Goal: Communication & Community: Answer question/provide support

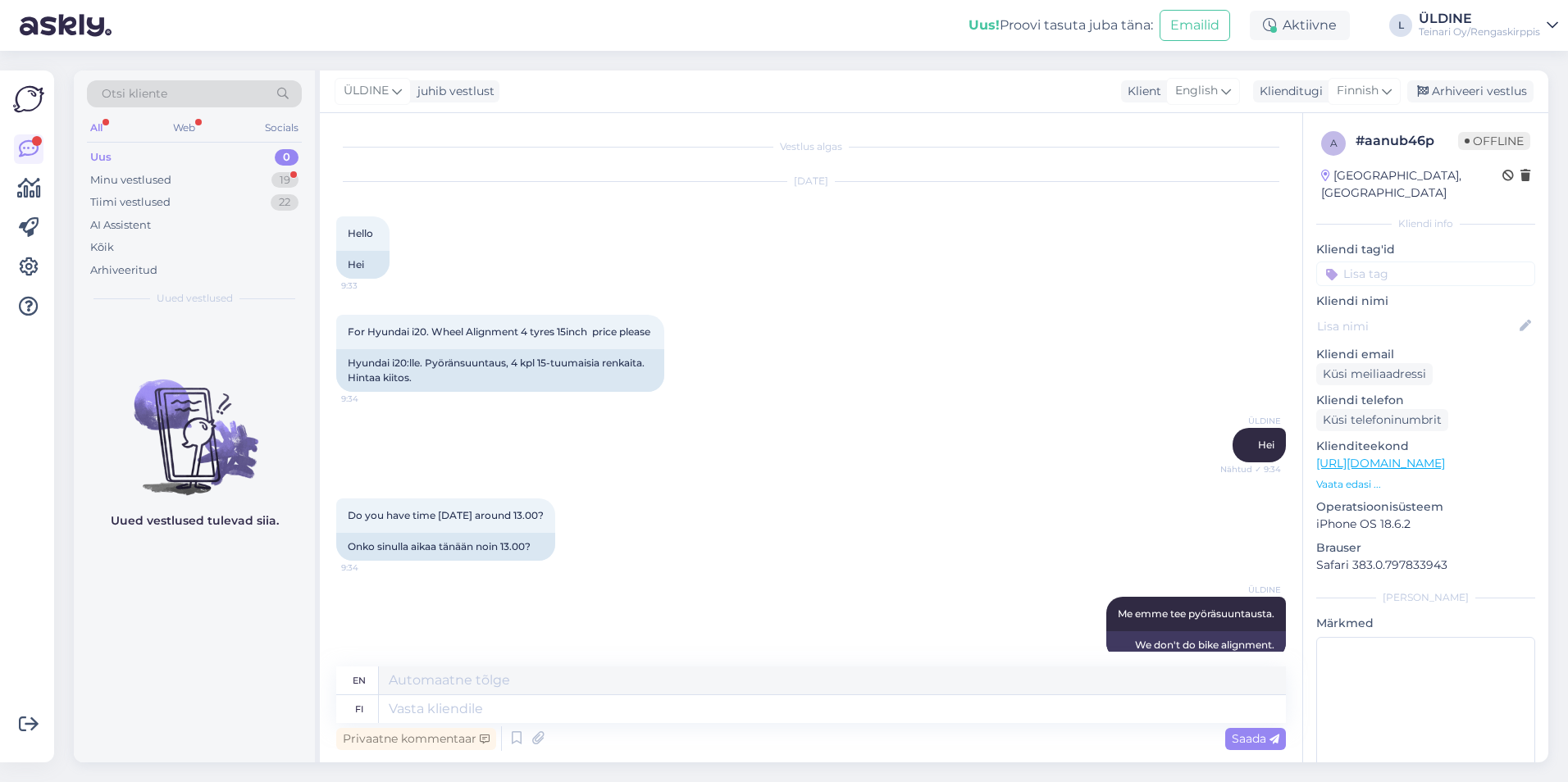
click at [117, 158] on div "Uus 0" at bounding box center [194, 157] width 215 height 23
click at [119, 181] on div "Minu vestlused" at bounding box center [130, 180] width 81 height 16
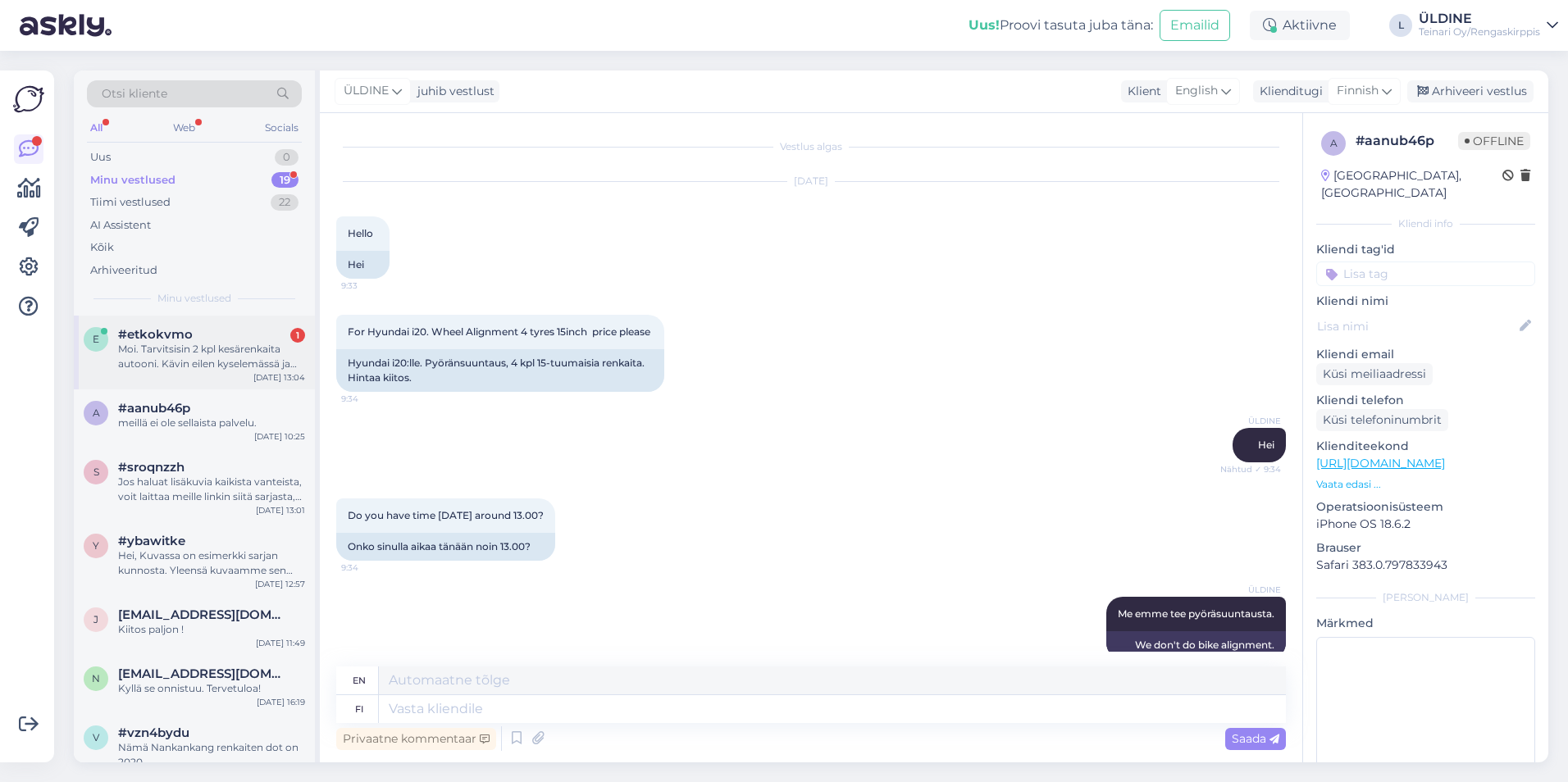
click at [200, 377] on div "e #etkokvmo 1 Moi. Tarvitsisin 2 kpl kesärenkaita autooni. Kävin eilen kyselemä…" at bounding box center [194, 352] width 241 height 74
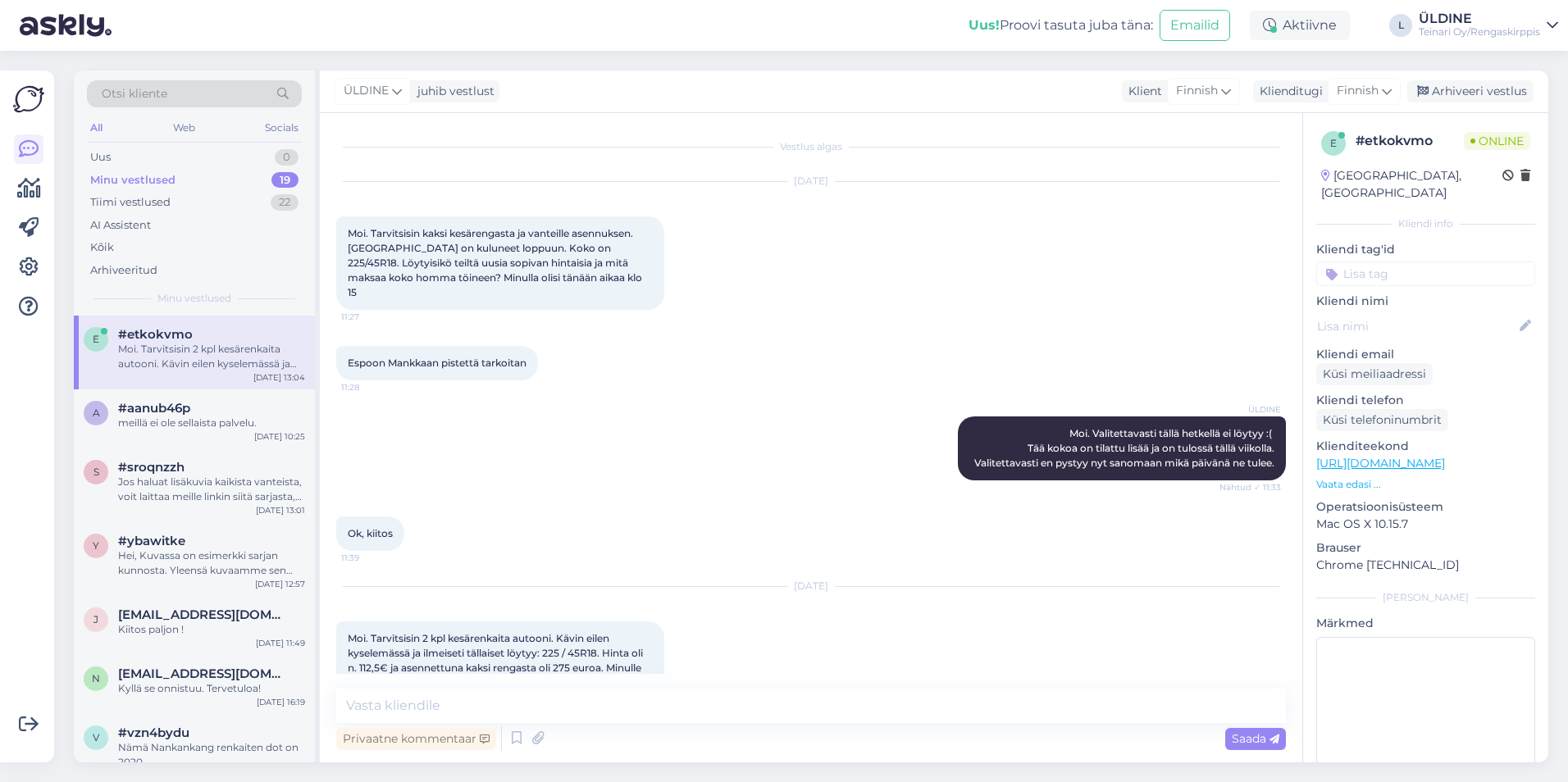
scroll to position [45, 0]
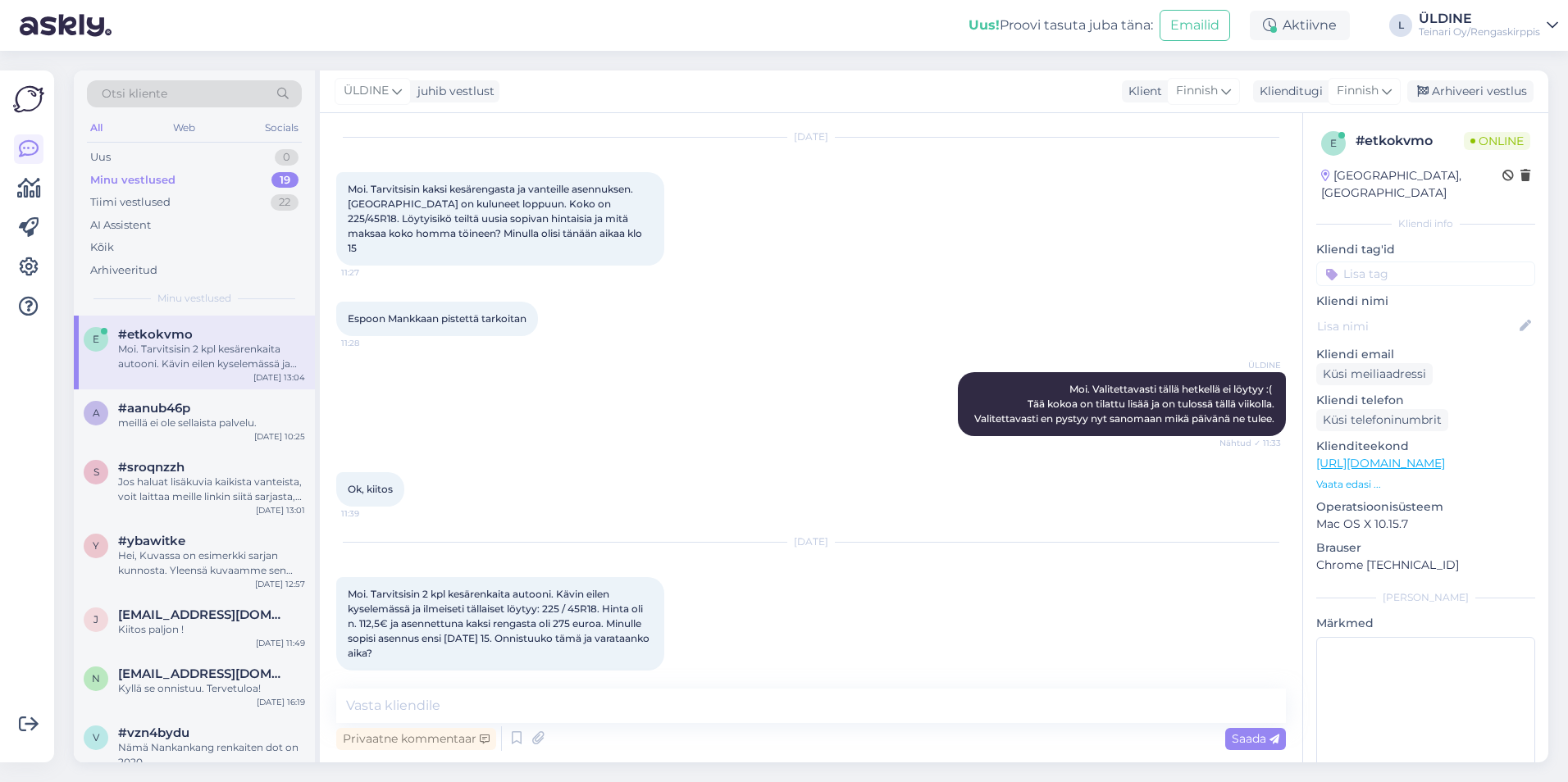
drag, startPoint x: 350, startPoint y: 581, endPoint x: 430, endPoint y: 640, distance: 99.4
click at [432, 640] on div "Moi. Tarvitsisin 2 kpl kesärenkaita autooni. Kävin eilen kyselemässä ja ilmeise…" at bounding box center [500, 624] width 328 height 93
drag, startPoint x: 430, startPoint y: 640, endPoint x: 410, endPoint y: 624, distance: 25.6
copy span "Moi. Tarvitsisin 2 kpl kesärenkaita autooni. Kävin eilen kyselemässä ja ilmeise…"
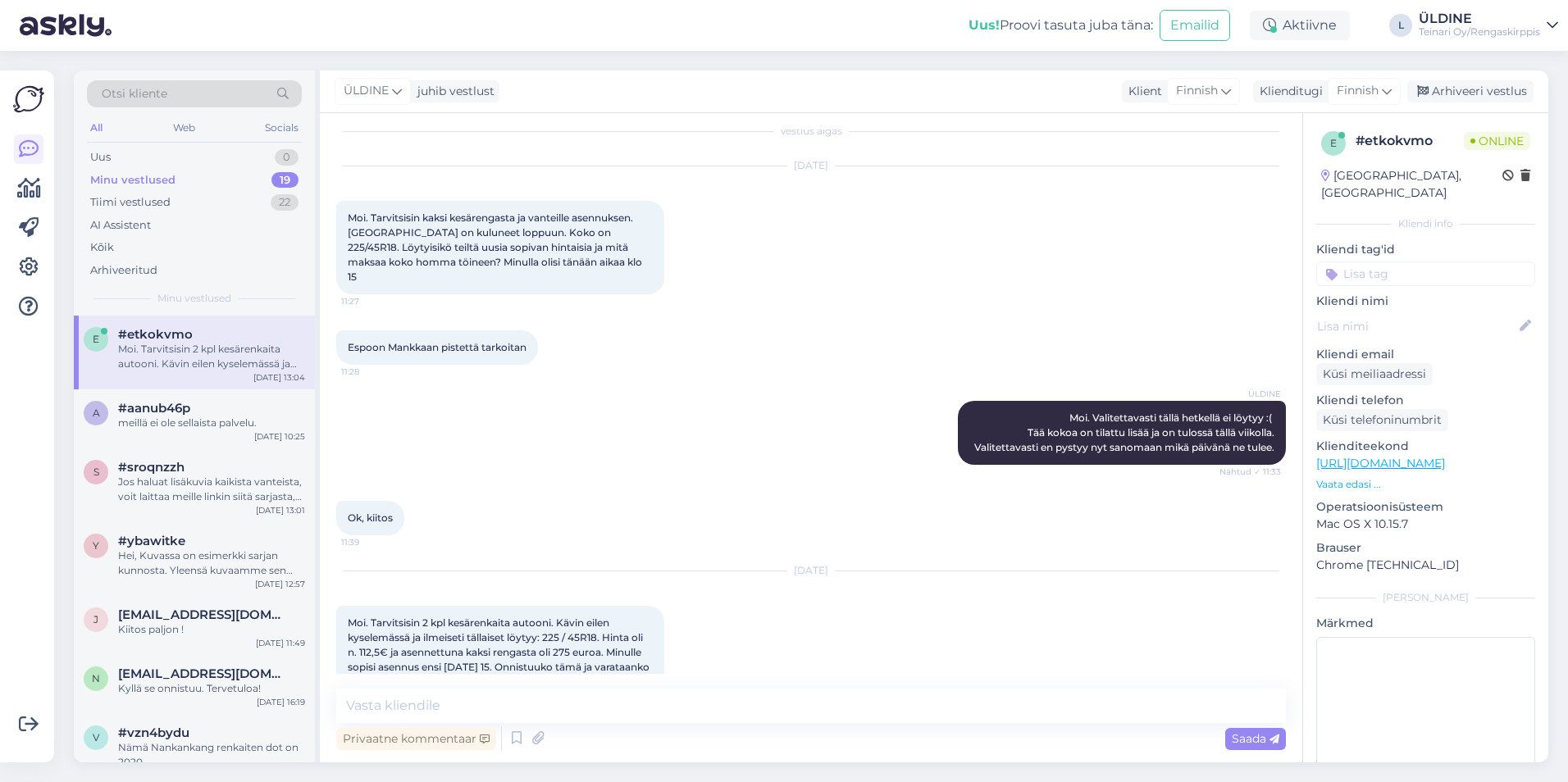
scroll to position [0, 0]
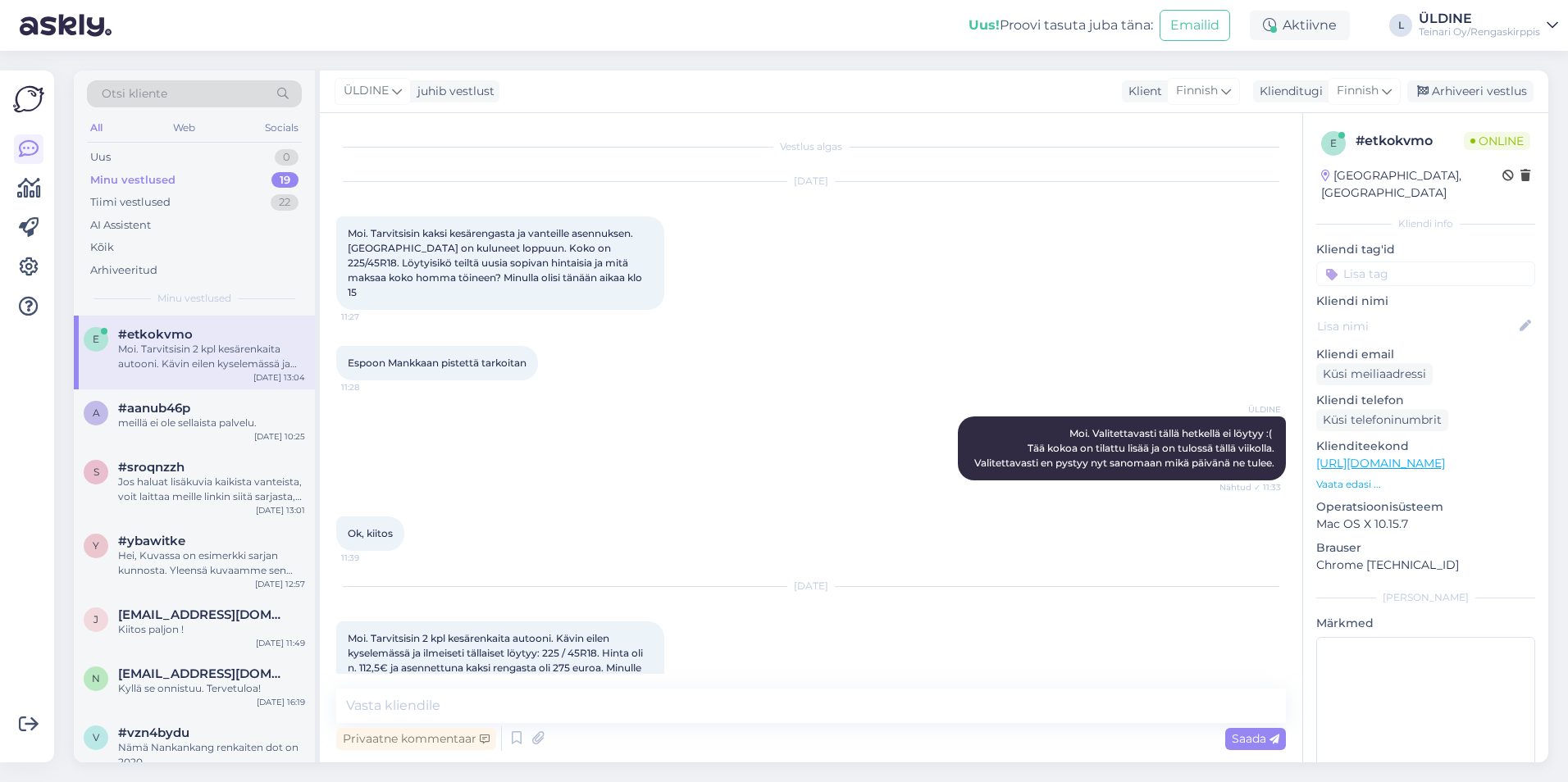
click at [747, 443] on div "ÜLDINE Moi. Valitettavasti tällä hetkellä ei löytyy :( Tää kokoa on tilattu lis…" at bounding box center [811, 448] width 949 height 100
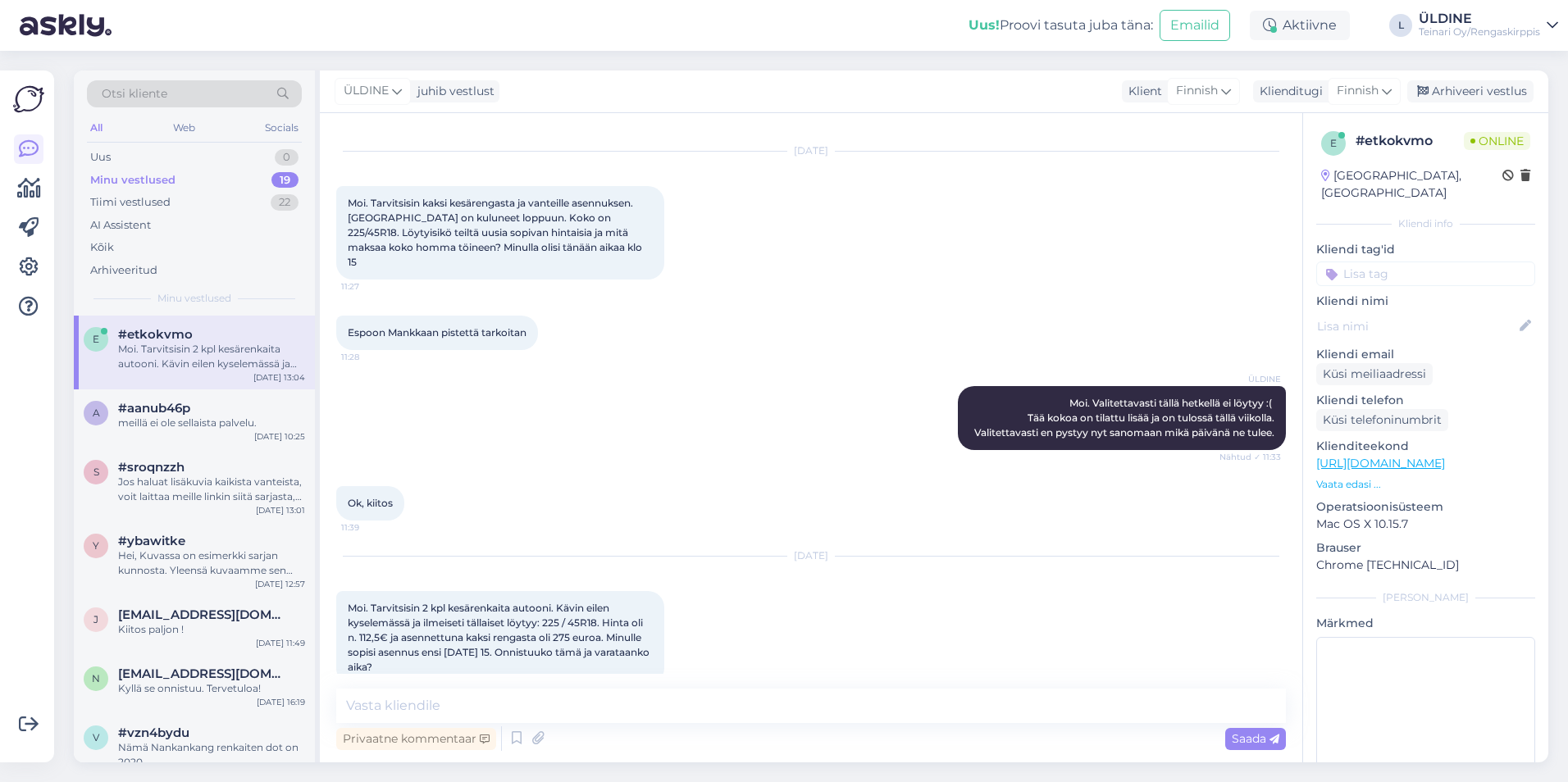
scroll to position [45, 0]
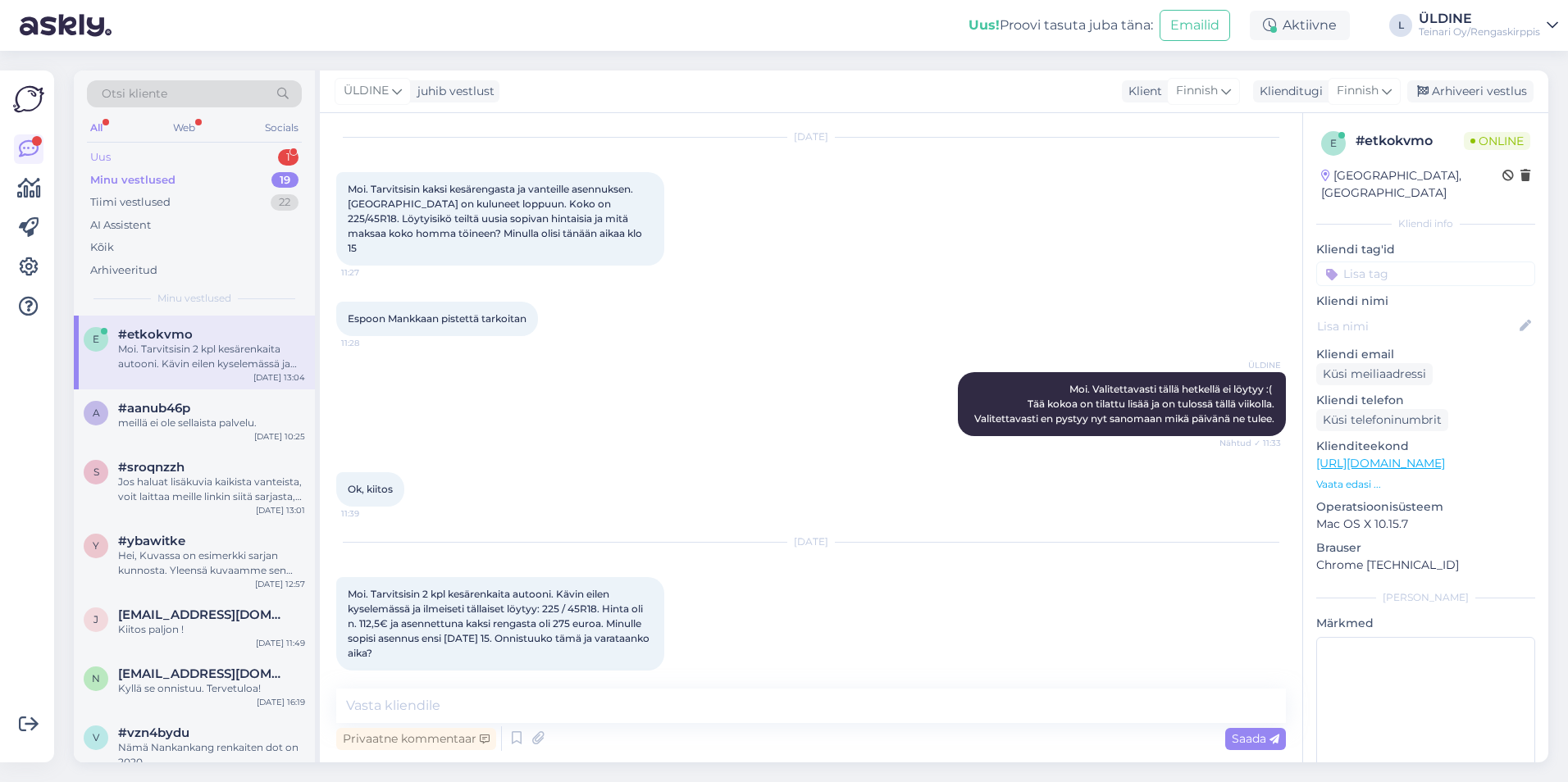
click at [109, 158] on div "Uus" at bounding box center [100, 157] width 21 height 16
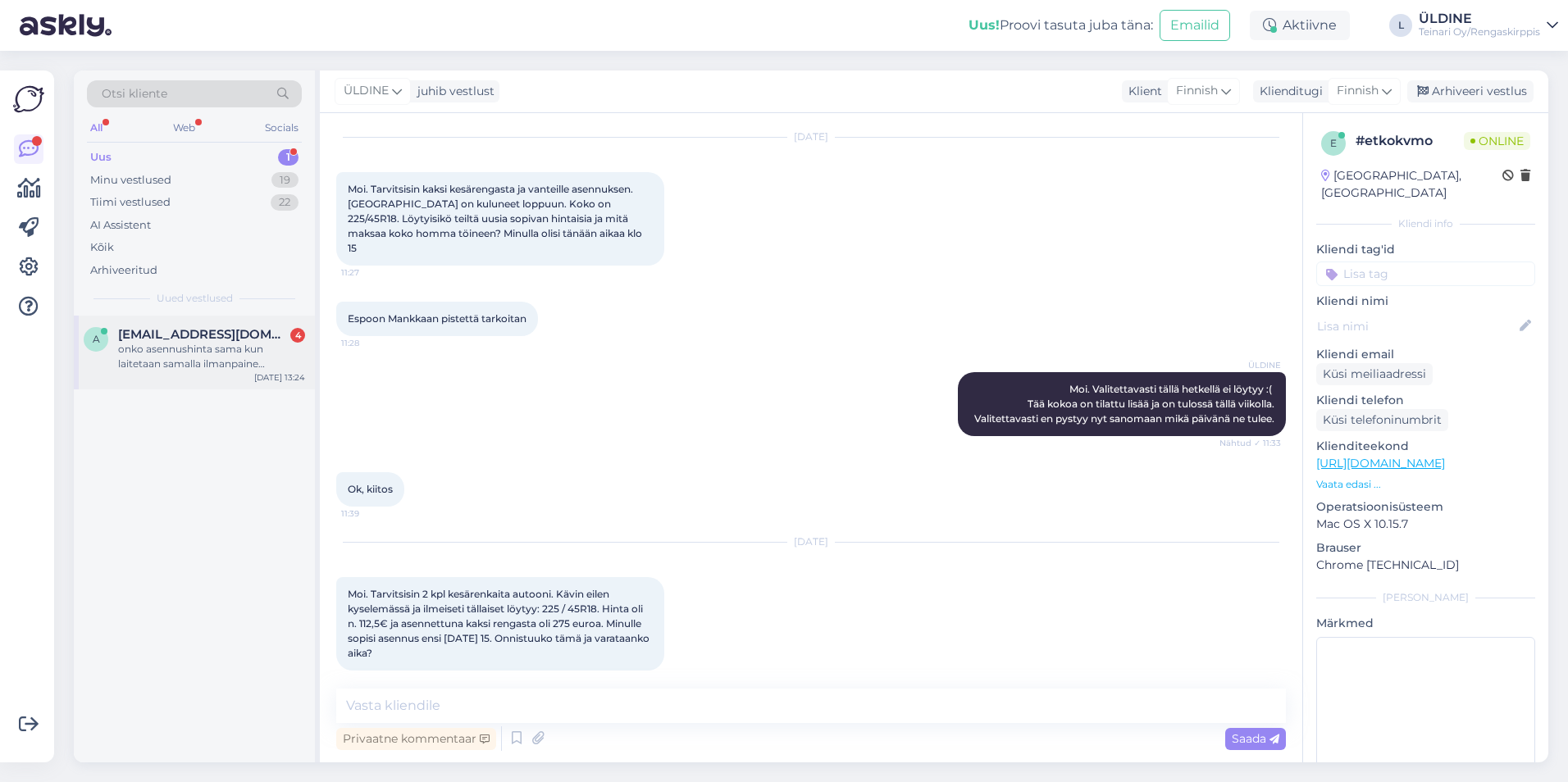
click at [198, 369] on div "onko asennushinta sama kun laitetaan samalla ilmanpaine tunnistimet" at bounding box center [212, 356] width 187 height 29
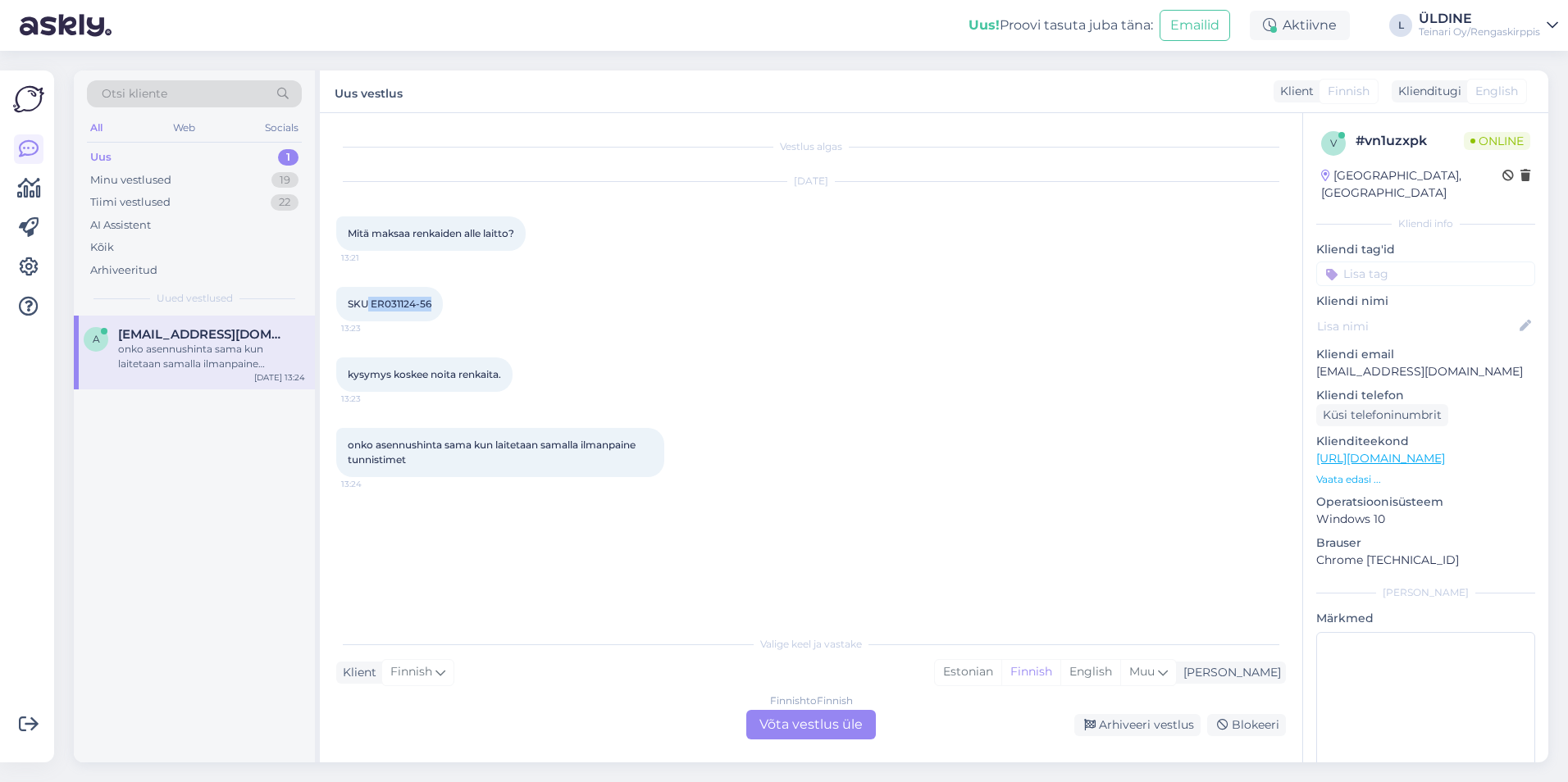
drag, startPoint x: 370, startPoint y: 302, endPoint x: 437, endPoint y: 304, distance: 67.0
click at [437, 304] on div "SKU ER031124-56 13:23" at bounding box center [389, 304] width 106 height 34
drag, startPoint x: 437, startPoint y: 304, endPoint x: 411, endPoint y: 302, distance: 26.1
copy span "ER031124-56"
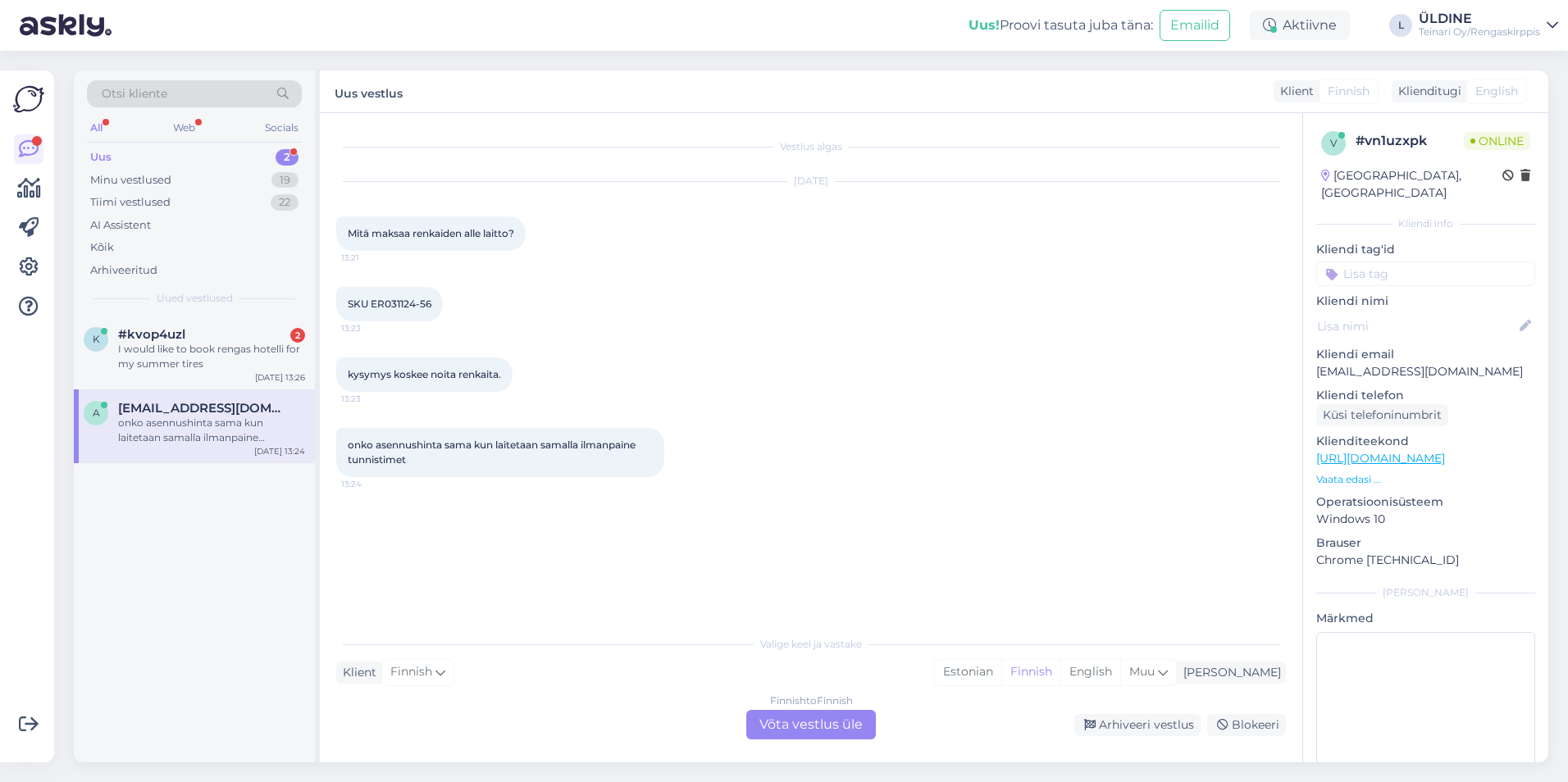
click at [791, 718] on div "Finnish to Finnish Võta vestlus üle" at bounding box center [811, 725] width 129 height 29
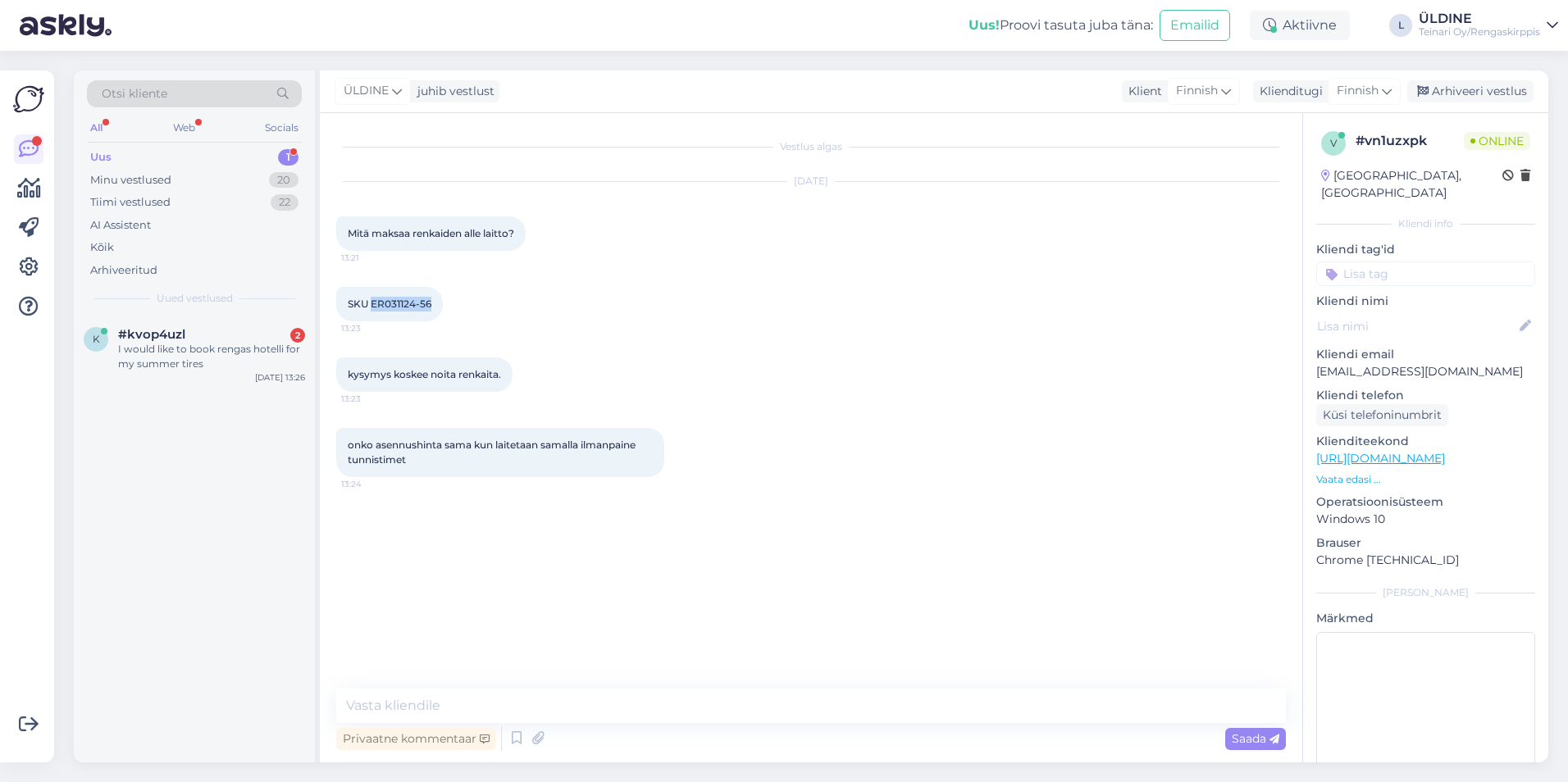
drag, startPoint x: 372, startPoint y: 303, endPoint x: 431, endPoint y: 305, distance: 59.0
click at [431, 305] on span "SKU ER031124-56" at bounding box center [390, 303] width 84 height 12
copy span "ER031124-56"
drag, startPoint x: 427, startPoint y: 699, endPoint x: 430, endPoint y: 684, distance: 15.3
click at [428, 699] on textarea at bounding box center [811, 706] width 949 height 34
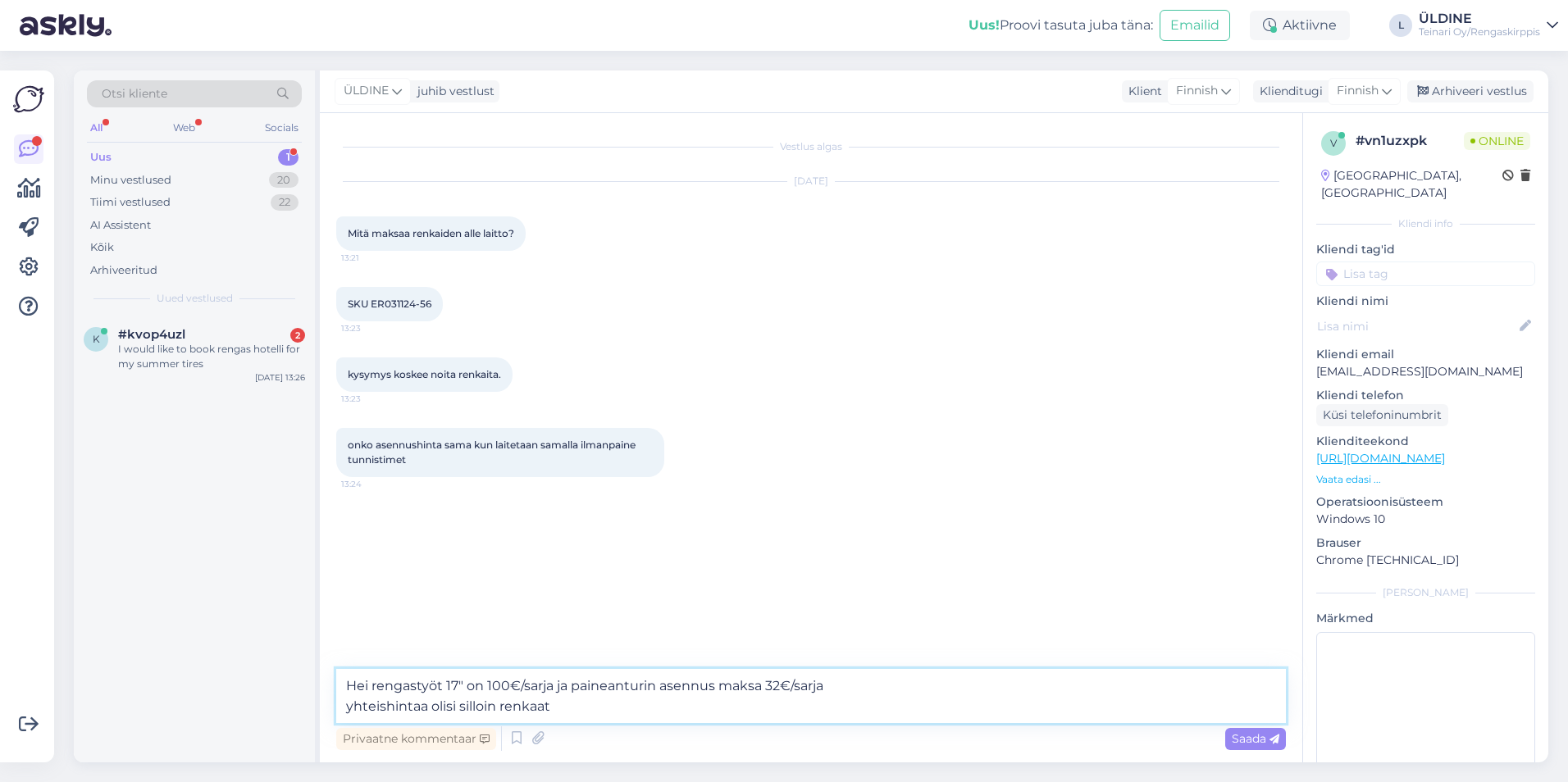
drag, startPoint x: 563, startPoint y: 713, endPoint x: 348, endPoint y: 710, distance: 215.0
click at [348, 710] on textarea "Hei rengastyöt 17" on 100€/sarja ja paineanturin asennus maksa 32€/sarja yhteis…" at bounding box center [811, 695] width 949 height 54
drag, startPoint x: 370, startPoint y: 295, endPoint x: 434, endPoint y: 305, distance: 64.8
click at [434, 305] on div "SKU ER031124-56 13:23" at bounding box center [389, 304] width 106 height 34
drag, startPoint x: 434, startPoint y: 305, endPoint x: 422, endPoint y: 302, distance: 12.4
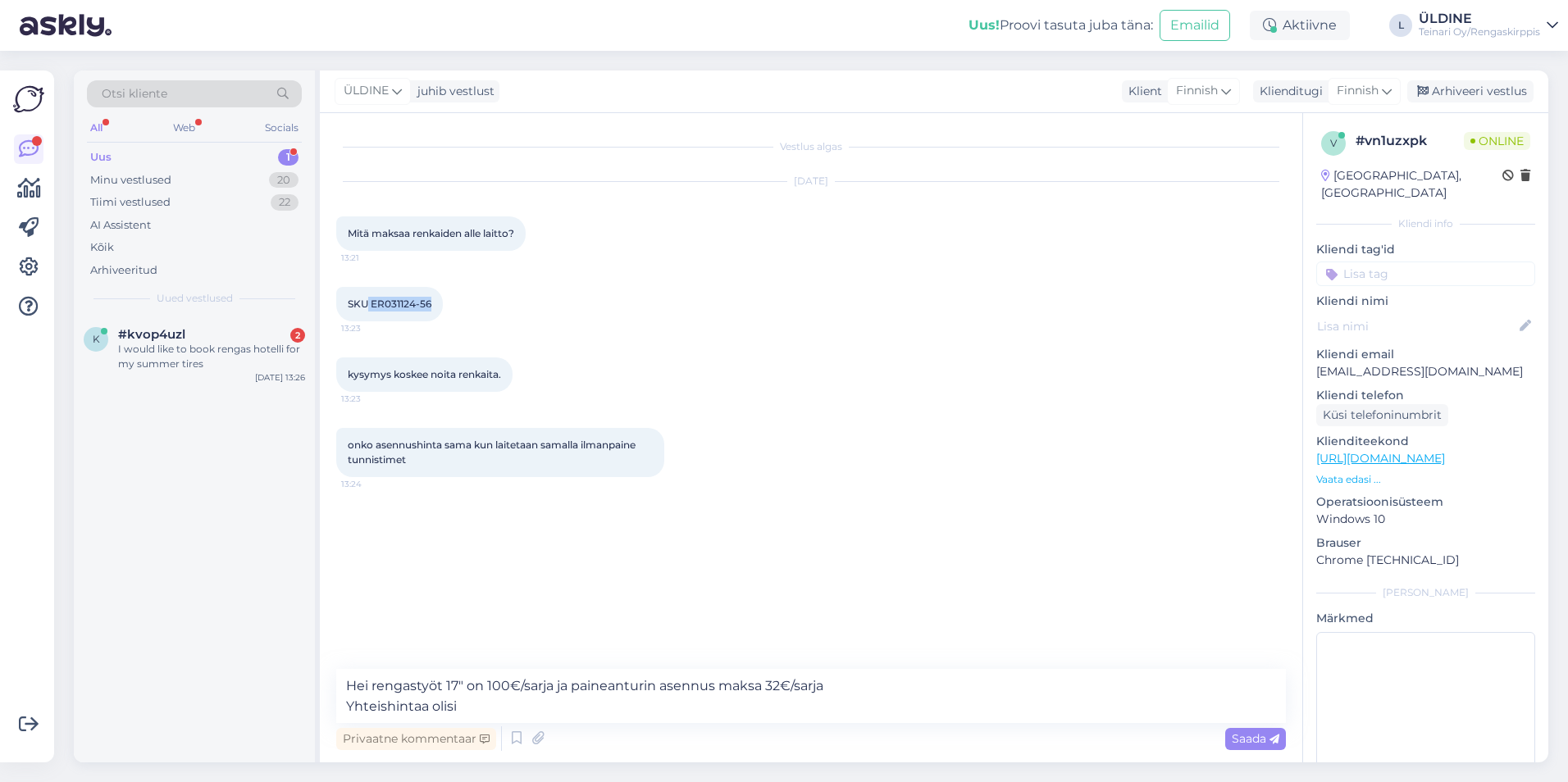
copy span "ER031124-56"
click at [467, 706] on textarea "Hei rengastyöt 17" on 100€/sarja ja paineanturin asennus maksa 32€/sarja Yhteis…" at bounding box center [811, 695] width 949 height 54
click at [857, 684] on textarea "Hei rengastyöt 17" on 100€/sarja ja paineanturin asennus maksa 32€/sarja Yhteis…" at bounding box center [811, 695] width 949 height 54
drag, startPoint x: 826, startPoint y: 686, endPoint x: 985, endPoint y: 677, distance: 159.3
click at [985, 677] on textarea "Hei rengastyöt 17" on 100€/sarja ja paineanturin asennus maksa 32€/sarja, koota…" at bounding box center [811, 695] width 949 height 54
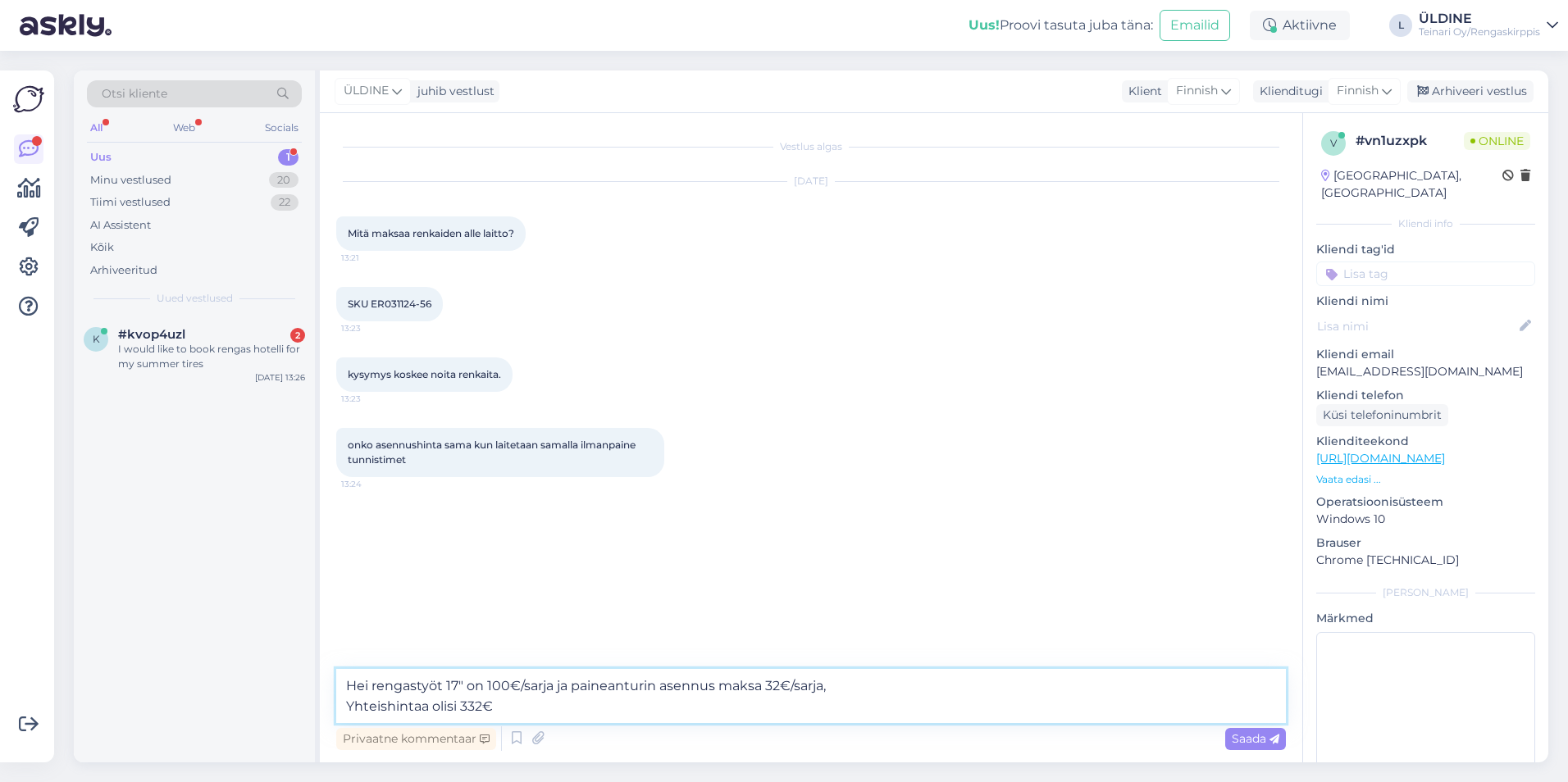
drag, startPoint x: 470, startPoint y: 707, endPoint x: 347, endPoint y: 712, distance: 123.1
click at [347, 712] on textarea "Hei rengastyöt 17" on 100€/sarja ja paineanturin asennus maksa 32€/sarja, Yhtei…" at bounding box center [811, 695] width 949 height 54
drag, startPoint x: 853, startPoint y: 688, endPoint x: 826, endPoint y: 685, distance: 27.2
click at [826, 685] on textarea "Hei rengastyöt 17" on 100€/sarja ja paineanturin asennus maksa 32€/sarja," at bounding box center [811, 695] width 949 height 54
type textarea "Hei rengastyöt 17" on 100€/sarja ja paineanturin asennus maksa 32€/sarja"
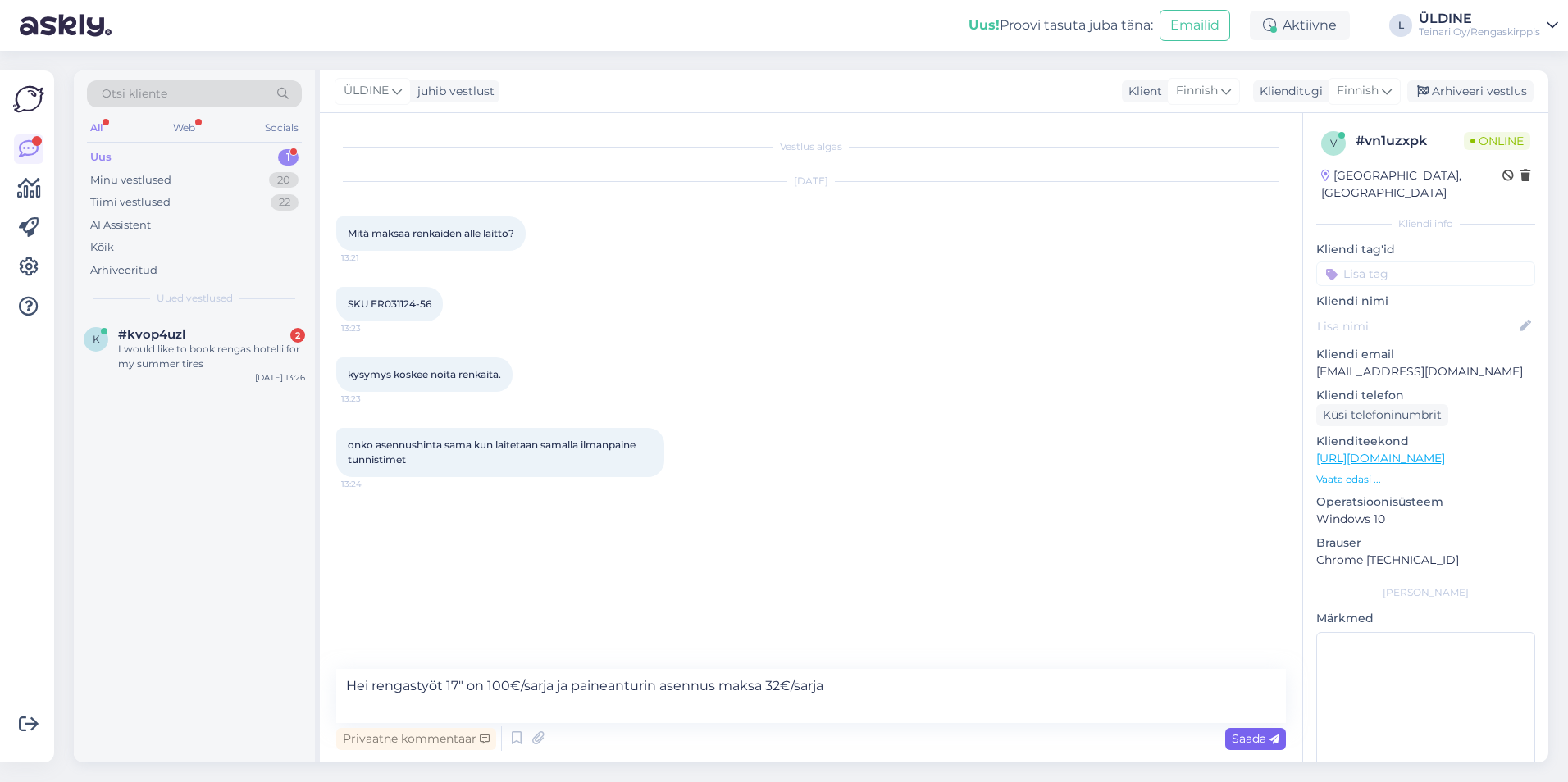
click at [1272, 739] on icon at bounding box center [1273, 738] width 9 height 9
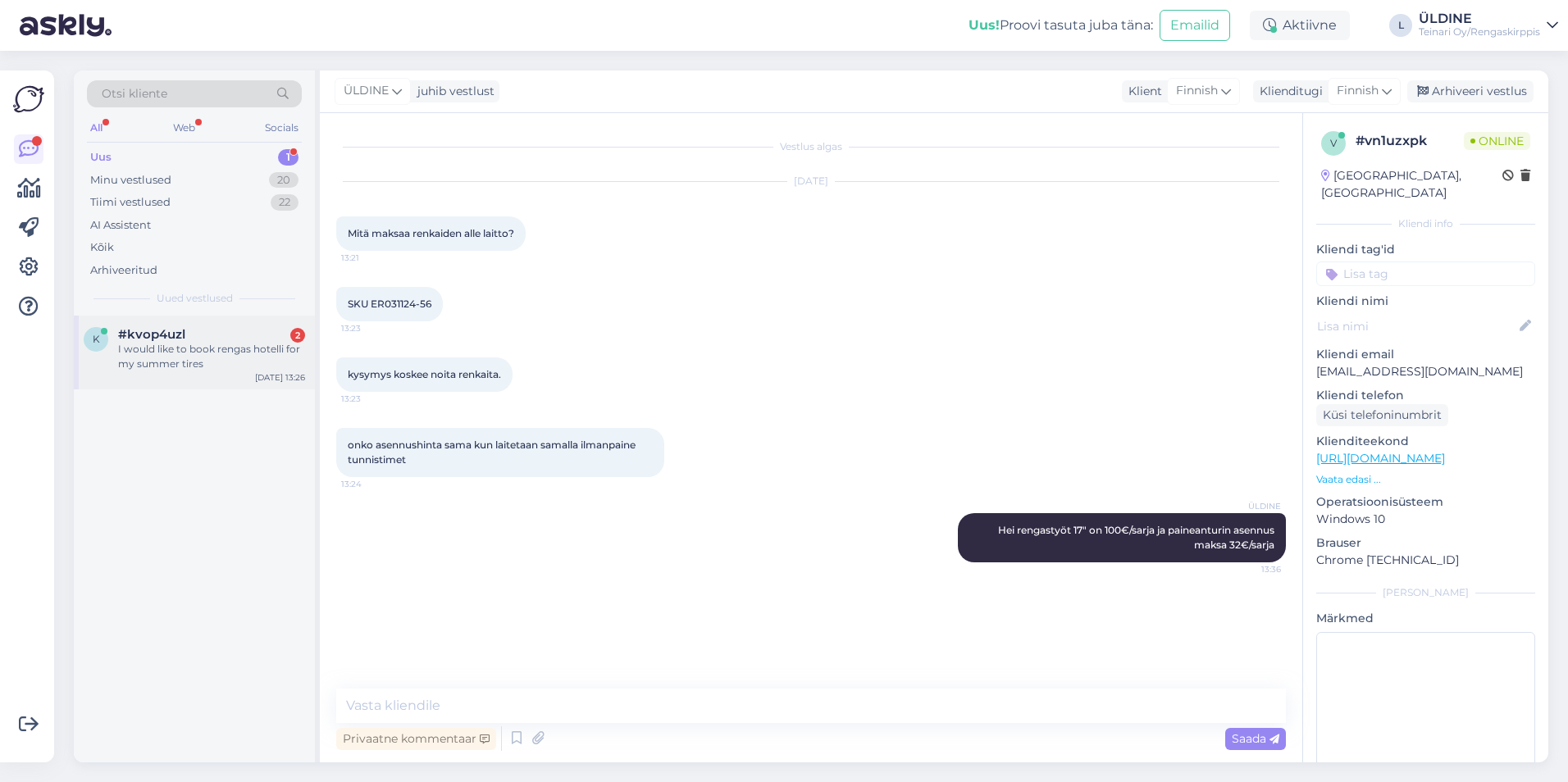
click at [198, 360] on div "I would like to book rengas hotelli for my summer tires" at bounding box center [212, 356] width 187 height 29
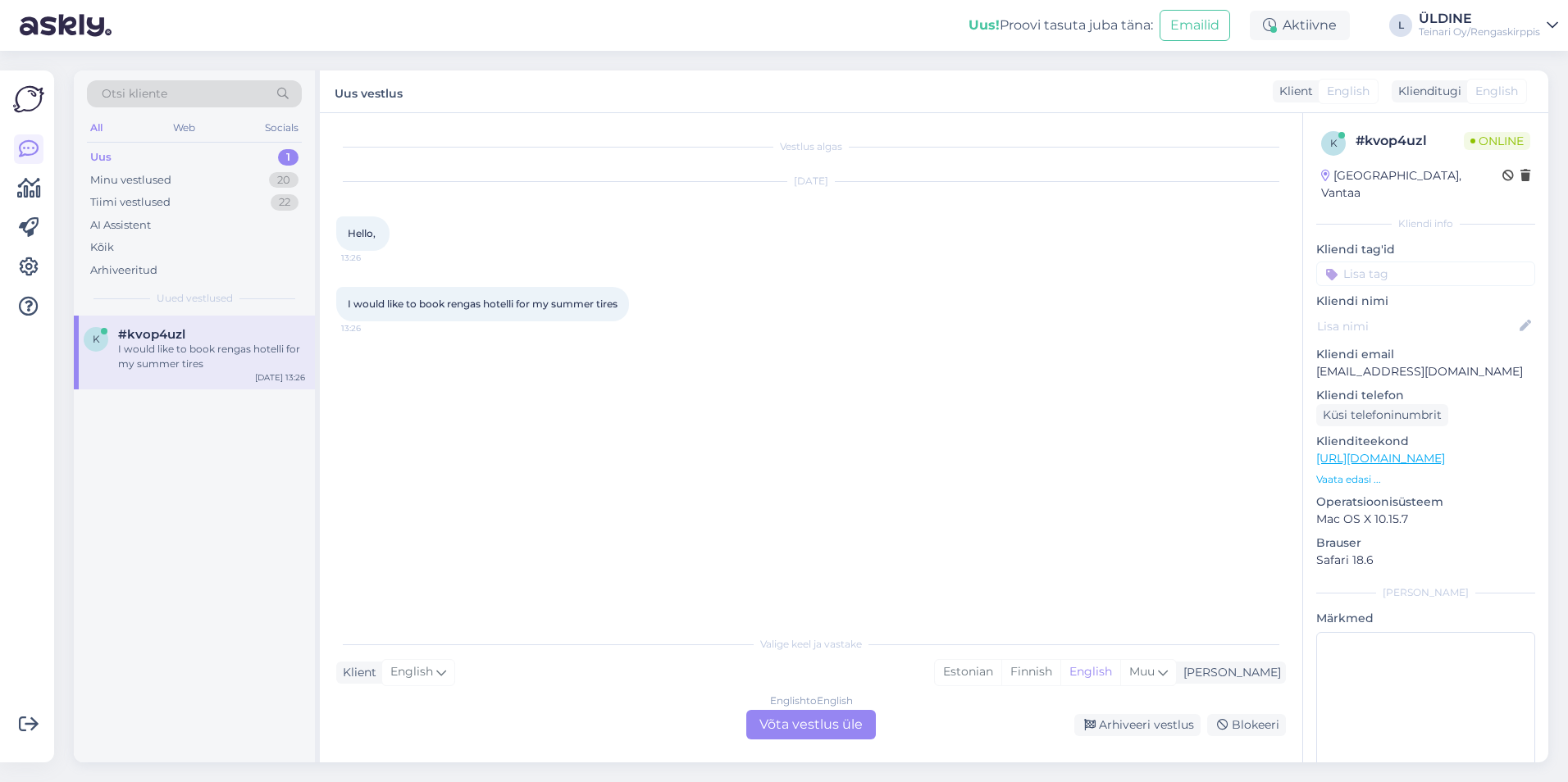
click at [839, 723] on div "English to English Võta vestlus üle" at bounding box center [811, 725] width 129 height 29
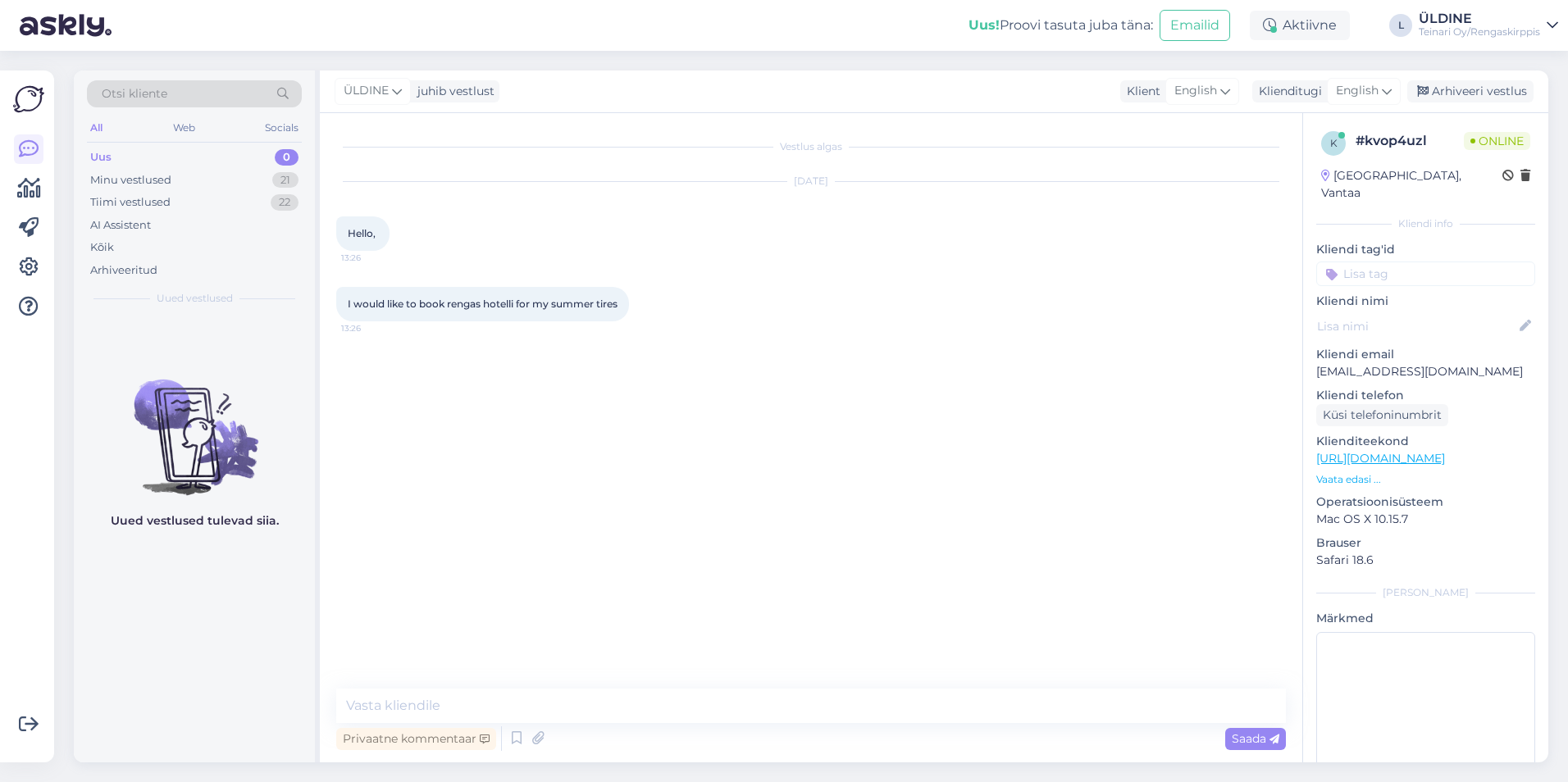
click at [117, 156] on div "Uus 0" at bounding box center [194, 157] width 215 height 23
click at [446, 704] on textarea at bounding box center [811, 706] width 949 height 34
click at [354, 306] on span "I would like to book rengas hotelli for my summer tires" at bounding box center [482, 303] width 270 height 12
click at [1388, 90] on icon at bounding box center [1386, 91] width 9 height 18
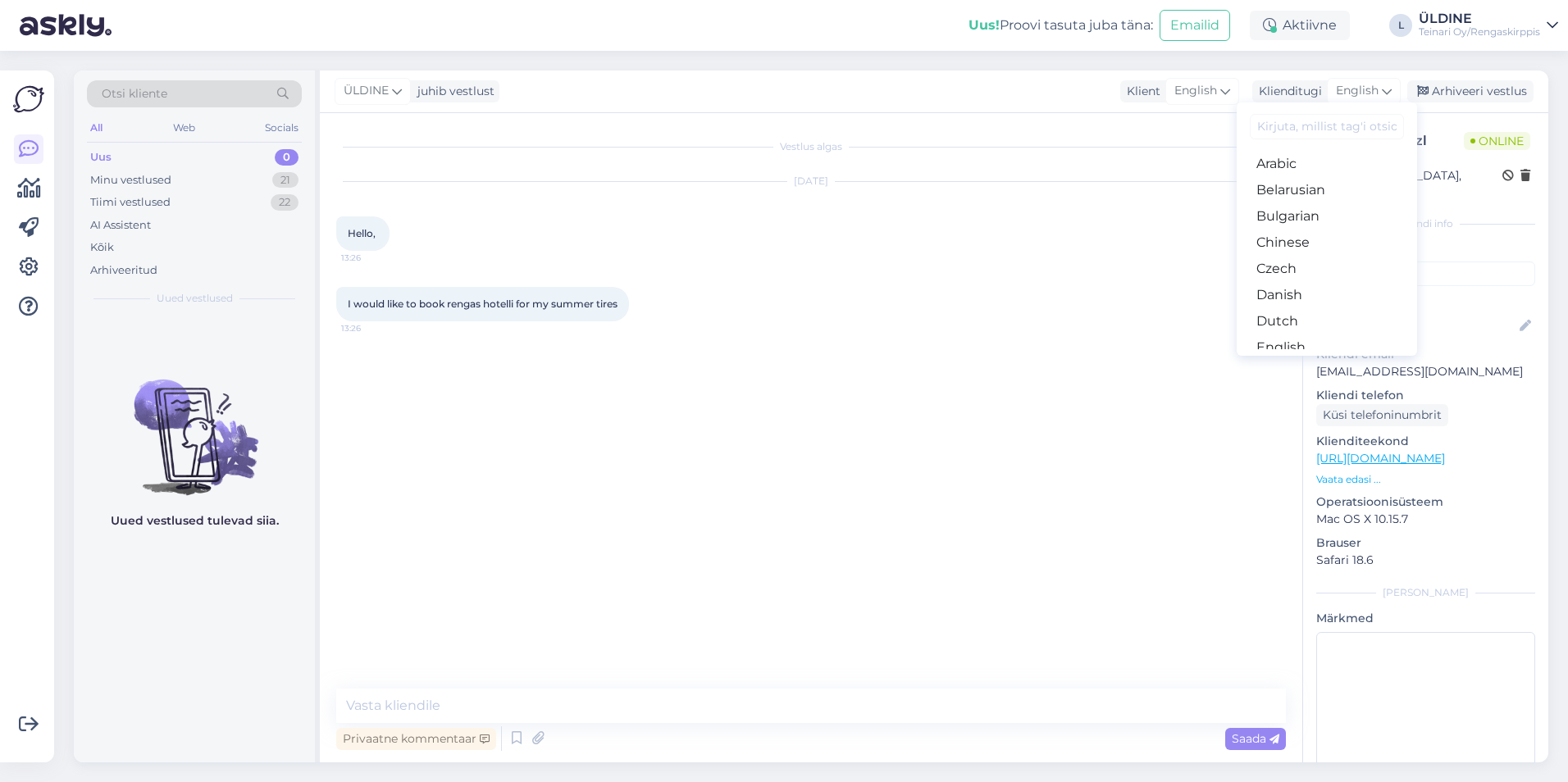
click at [1284, 387] on link "Finnish" at bounding box center [1326, 400] width 181 height 27
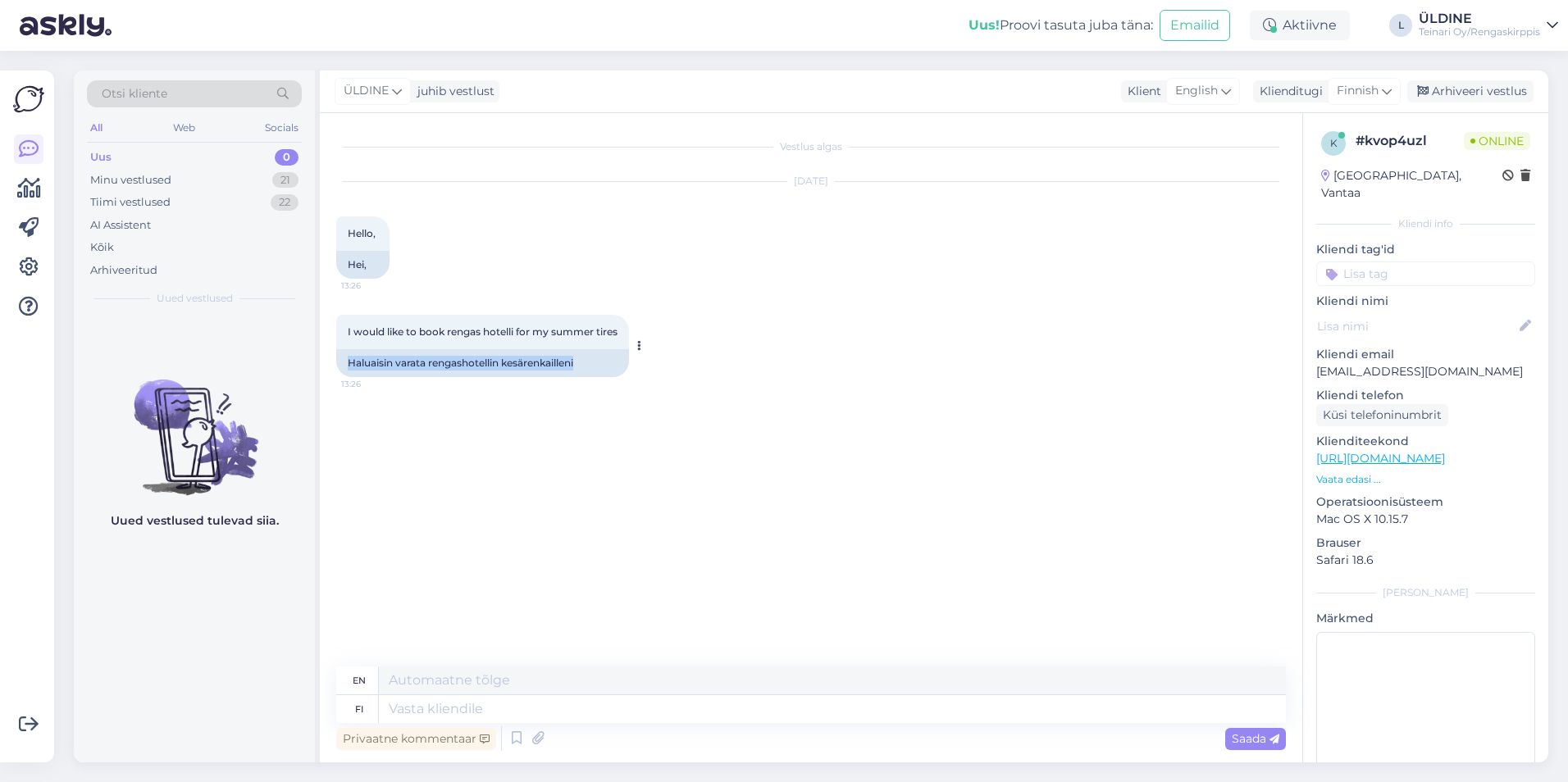
drag, startPoint x: 587, startPoint y: 361, endPoint x: 350, endPoint y: 364, distance: 237.0
click at [350, 364] on div "Haluaisin varata rengashotellin kesärenkailleni" at bounding box center [482, 363] width 293 height 28
drag, startPoint x: 350, startPoint y: 364, endPoint x: 368, endPoint y: 365, distance: 18.0
copy div "Haluaisin varata rengashotellin kesärenkailleni"
click at [116, 154] on div "Uus 0" at bounding box center [194, 157] width 215 height 23
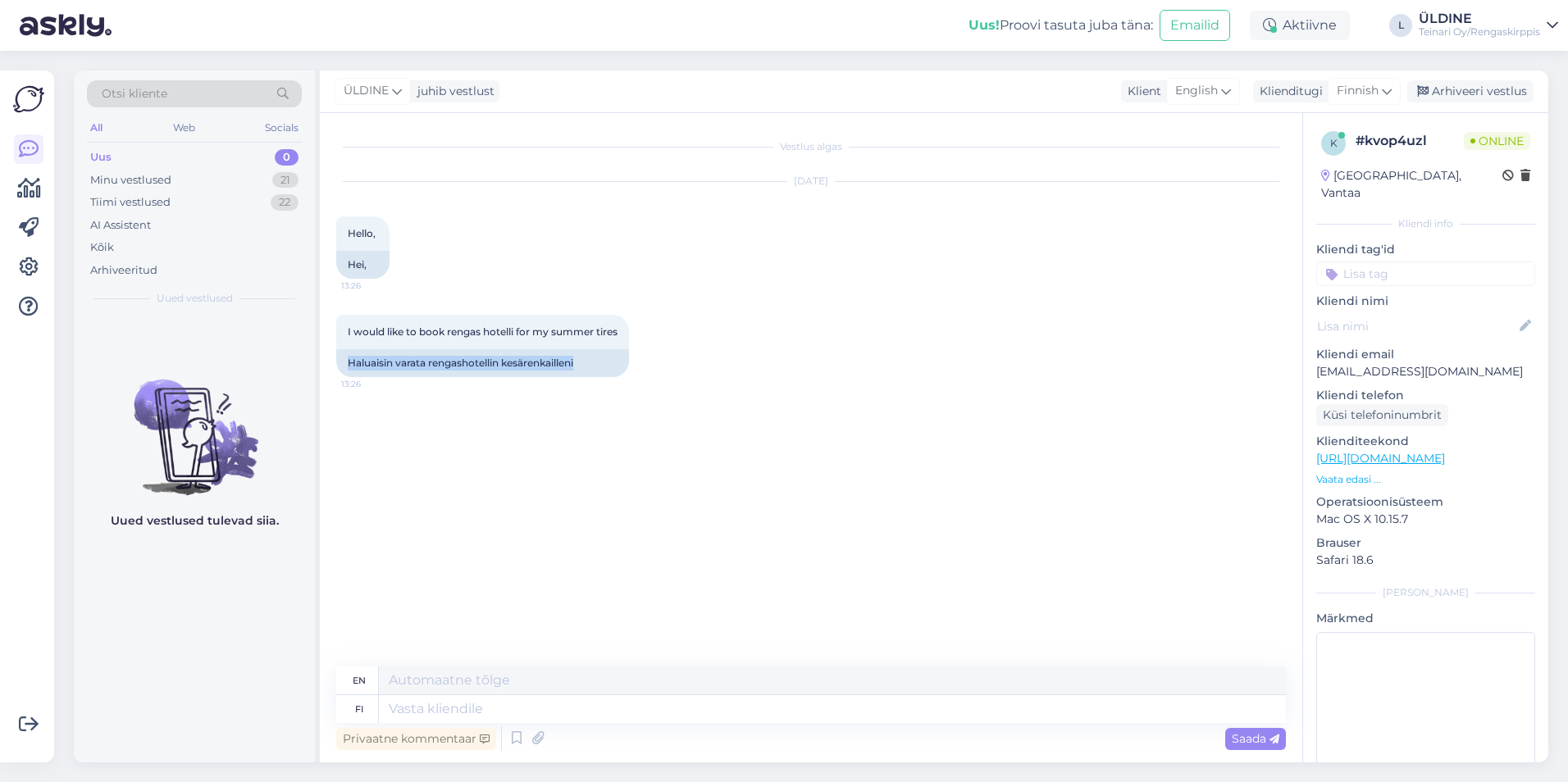
click at [955, 369] on div "I would like to book rengas hotelli for my summer tires 13:26 Haluaisin varata …" at bounding box center [811, 345] width 949 height 98
click at [144, 182] on div "Minu vestlused" at bounding box center [130, 180] width 81 height 16
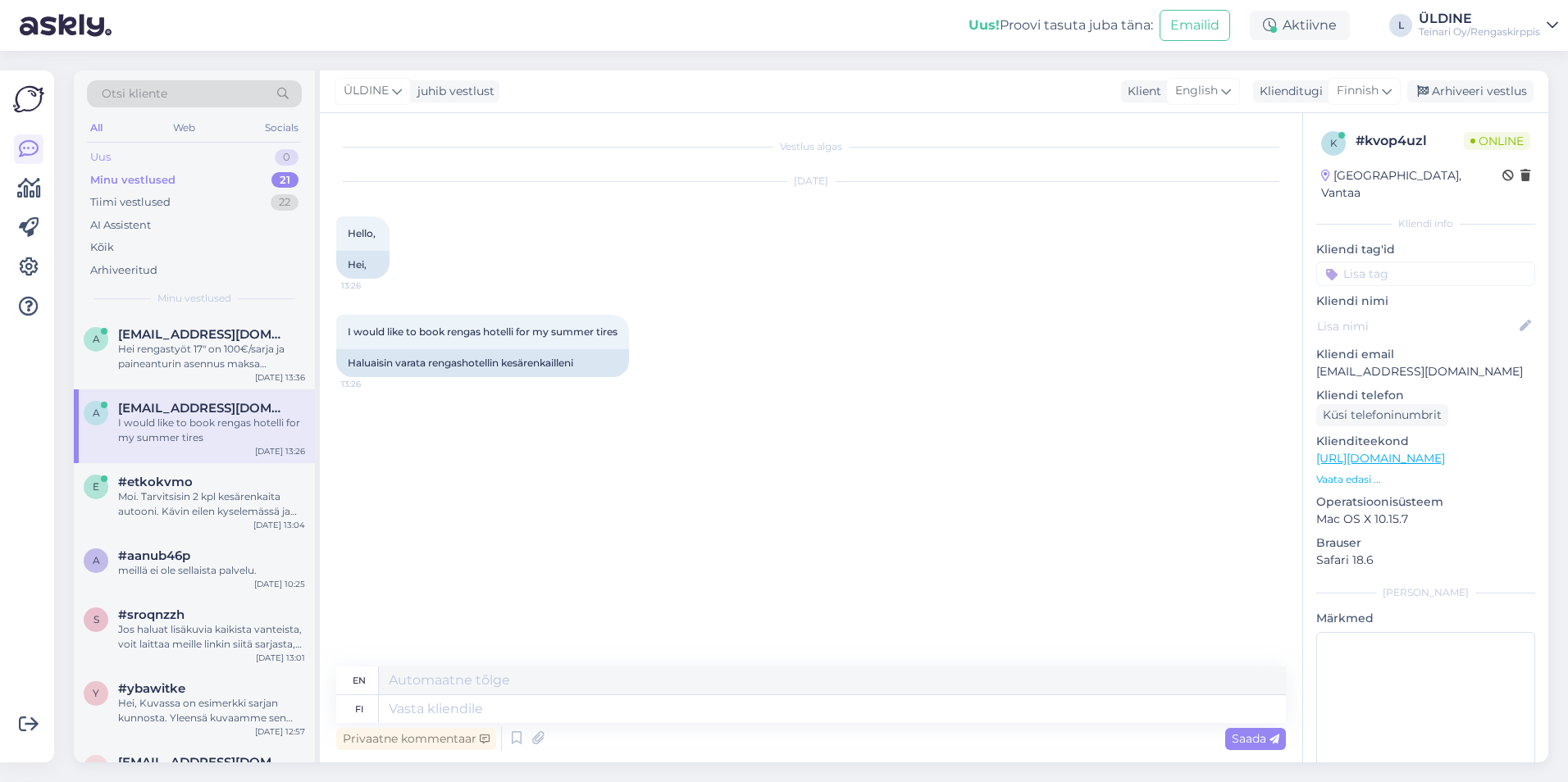
click at [117, 154] on div "Uus 0" at bounding box center [194, 157] width 215 height 23
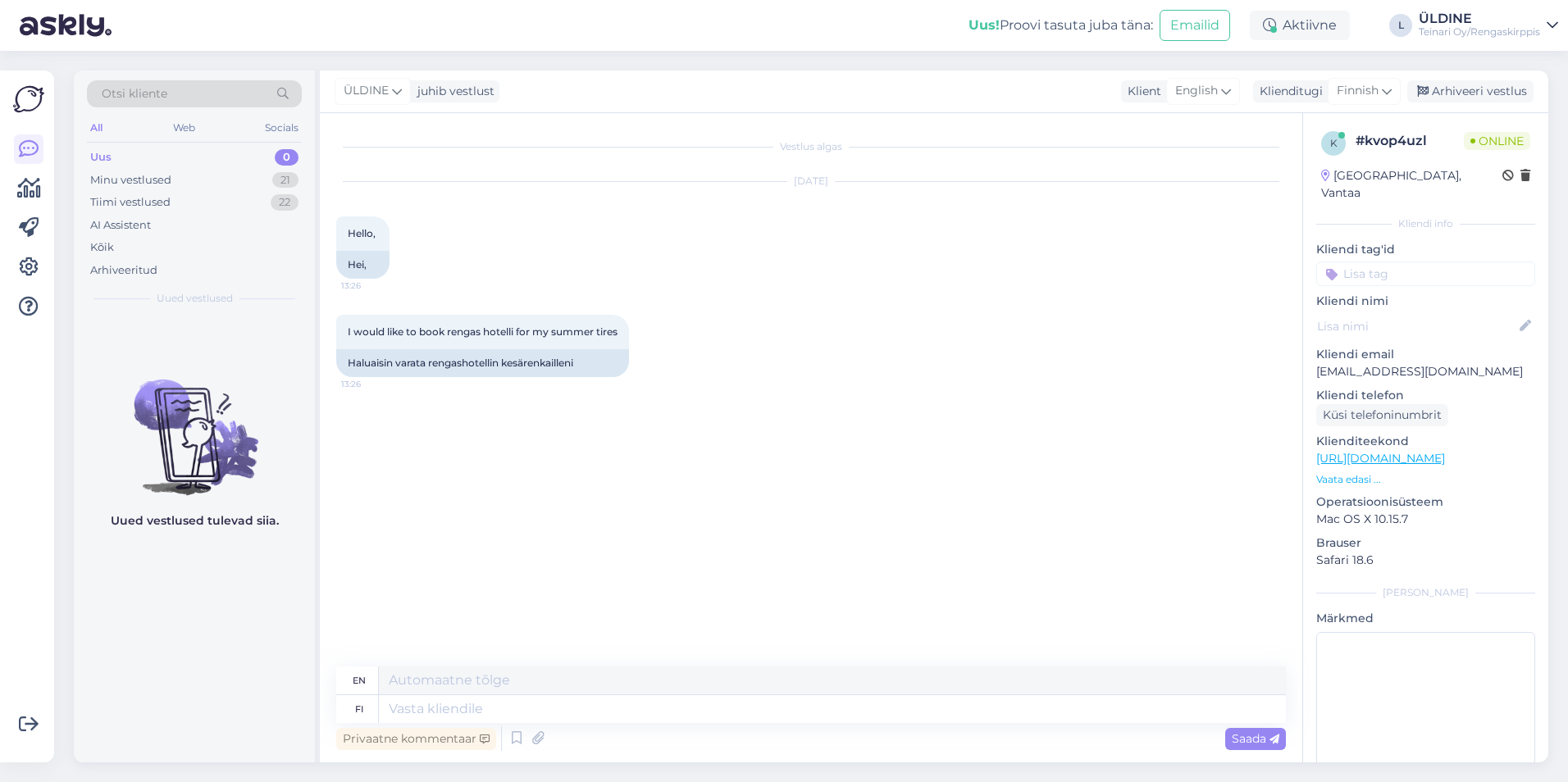
click at [812, 379] on div "I would like to book rengas hotelli for my summer tires 13:26 Haluaisin varata …" at bounding box center [811, 345] width 949 height 98
click at [172, 181] on div "Minu vestlused 21" at bounding box center [194, 180] width 215 height 23
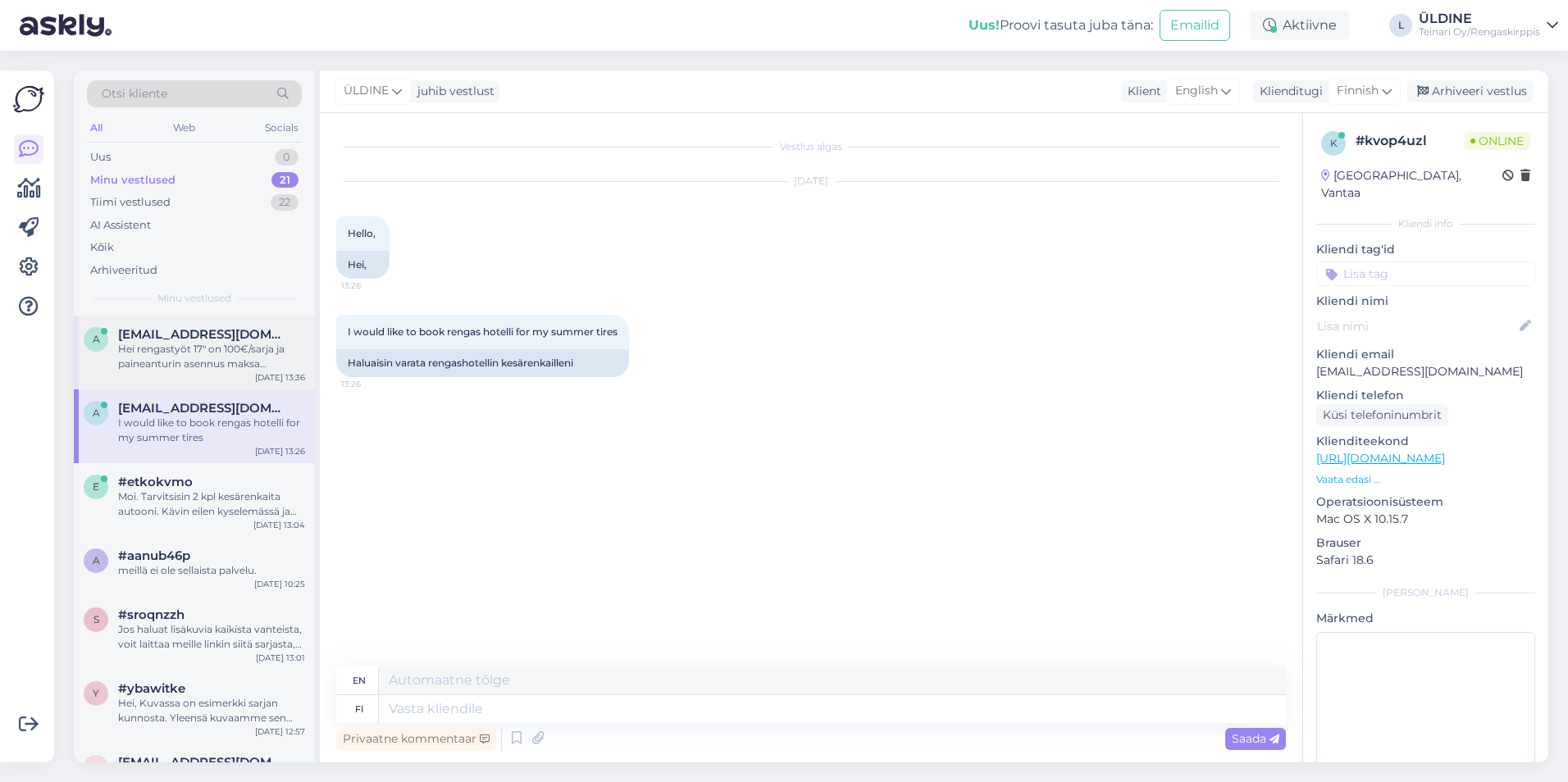
click at [186, 364] on div "Hei rengastyöt 17" on 100€/sarja ja paineanturin asennus maksa 32€/sarja" at bounding box center [212, 356] width 187 height 29
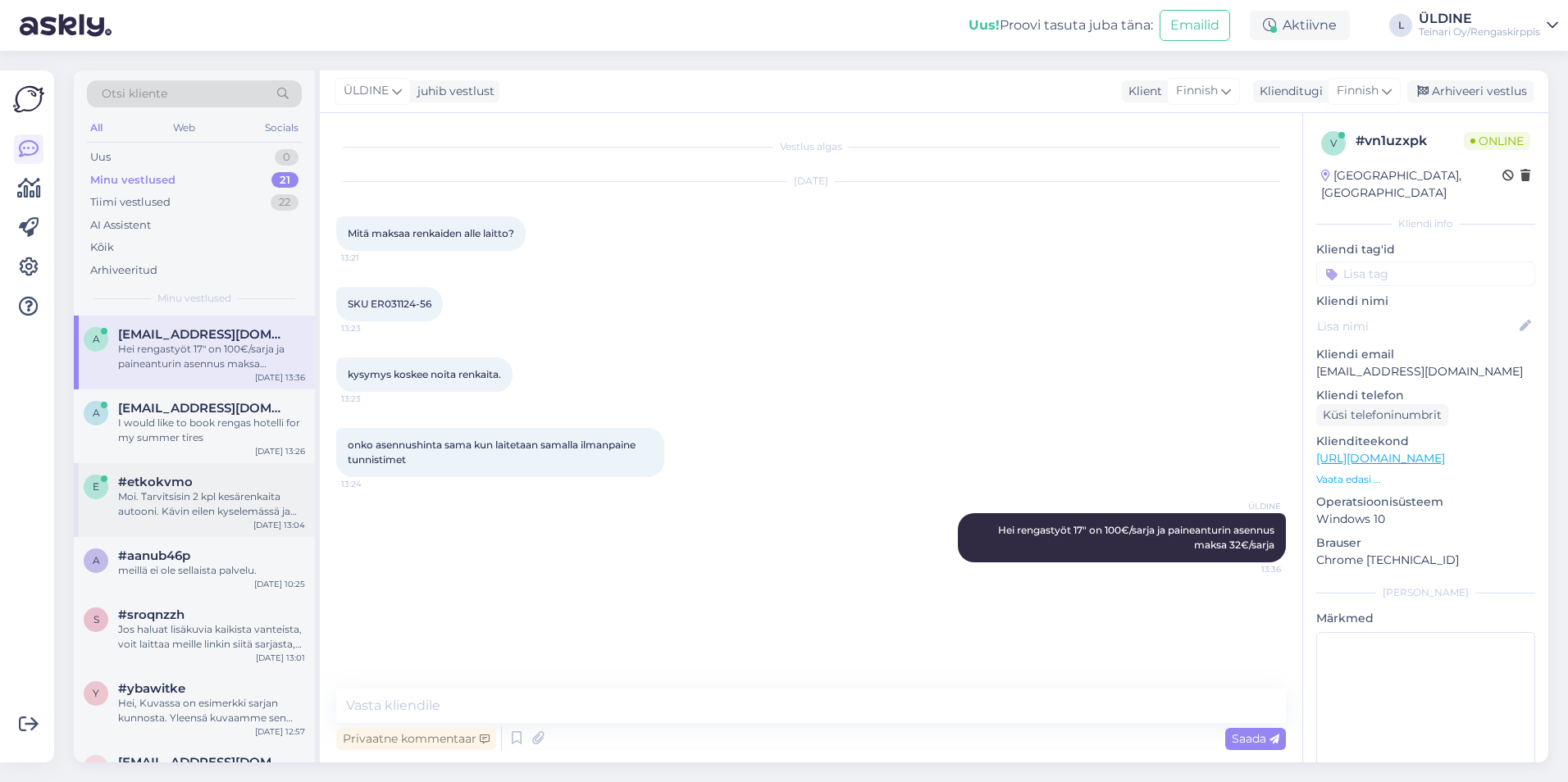
click at [190, 504] on div "Moi. Tarvitsisin 2 kpl kesärenkaita autooni. Kävin eilen kyselemässä ja ilmeise…" at bounding box center [212, 504] width 187 height 29
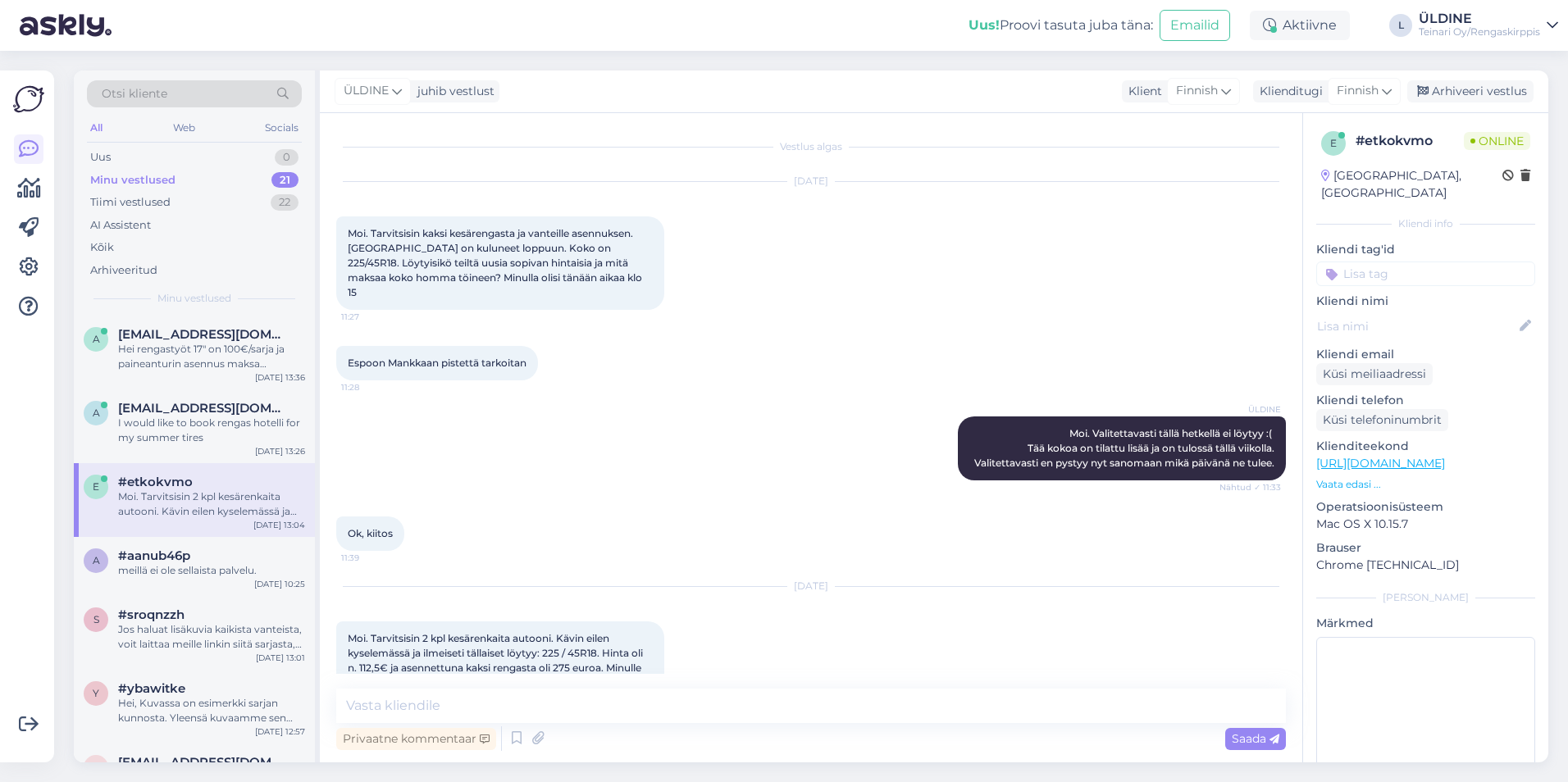
scroll to position [45, 0]
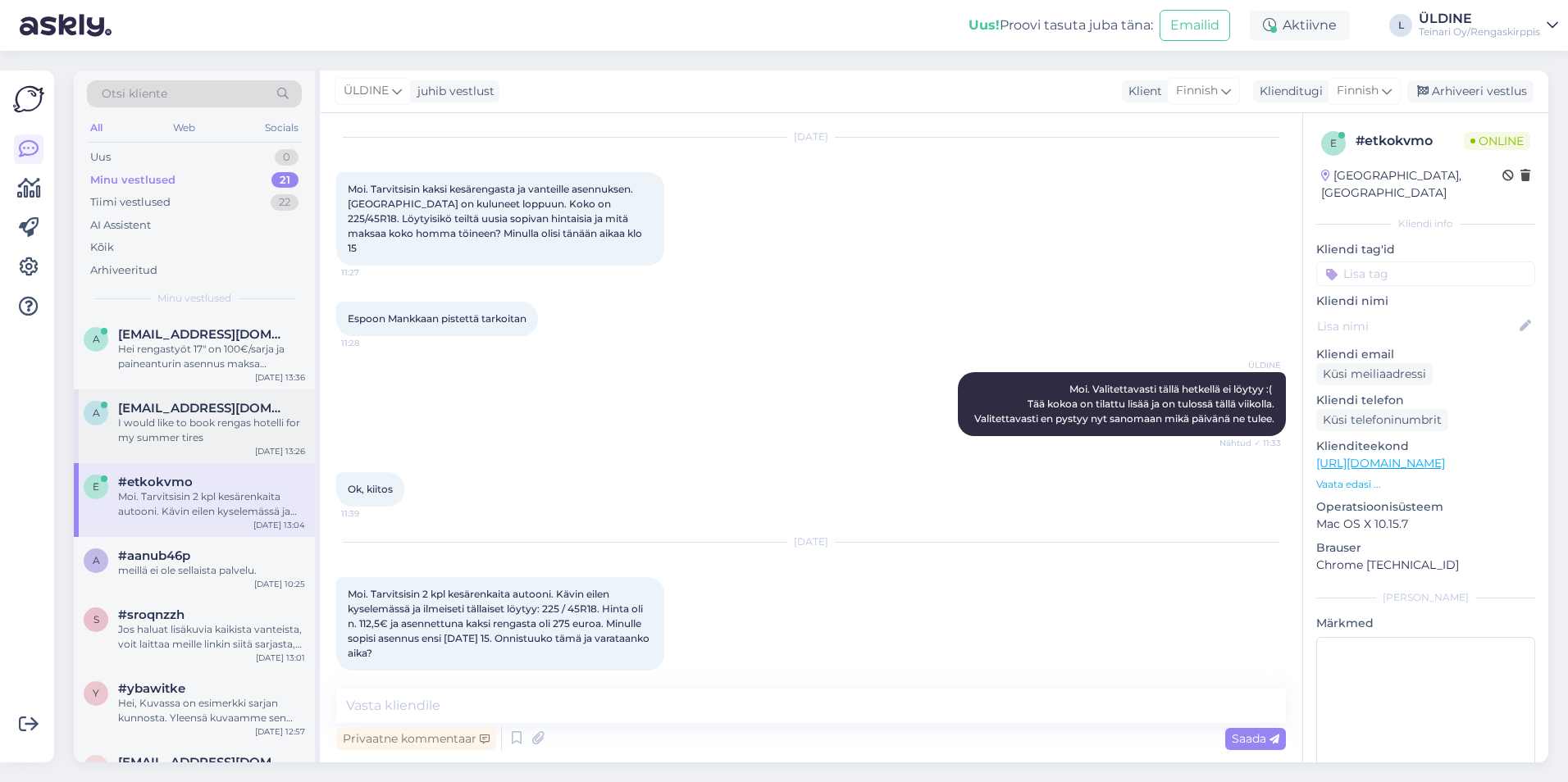
click at [147, 418] on div "I would like to book rengas hotelli for my summer tires" at bounding box center [212, 430] width 187 height 29
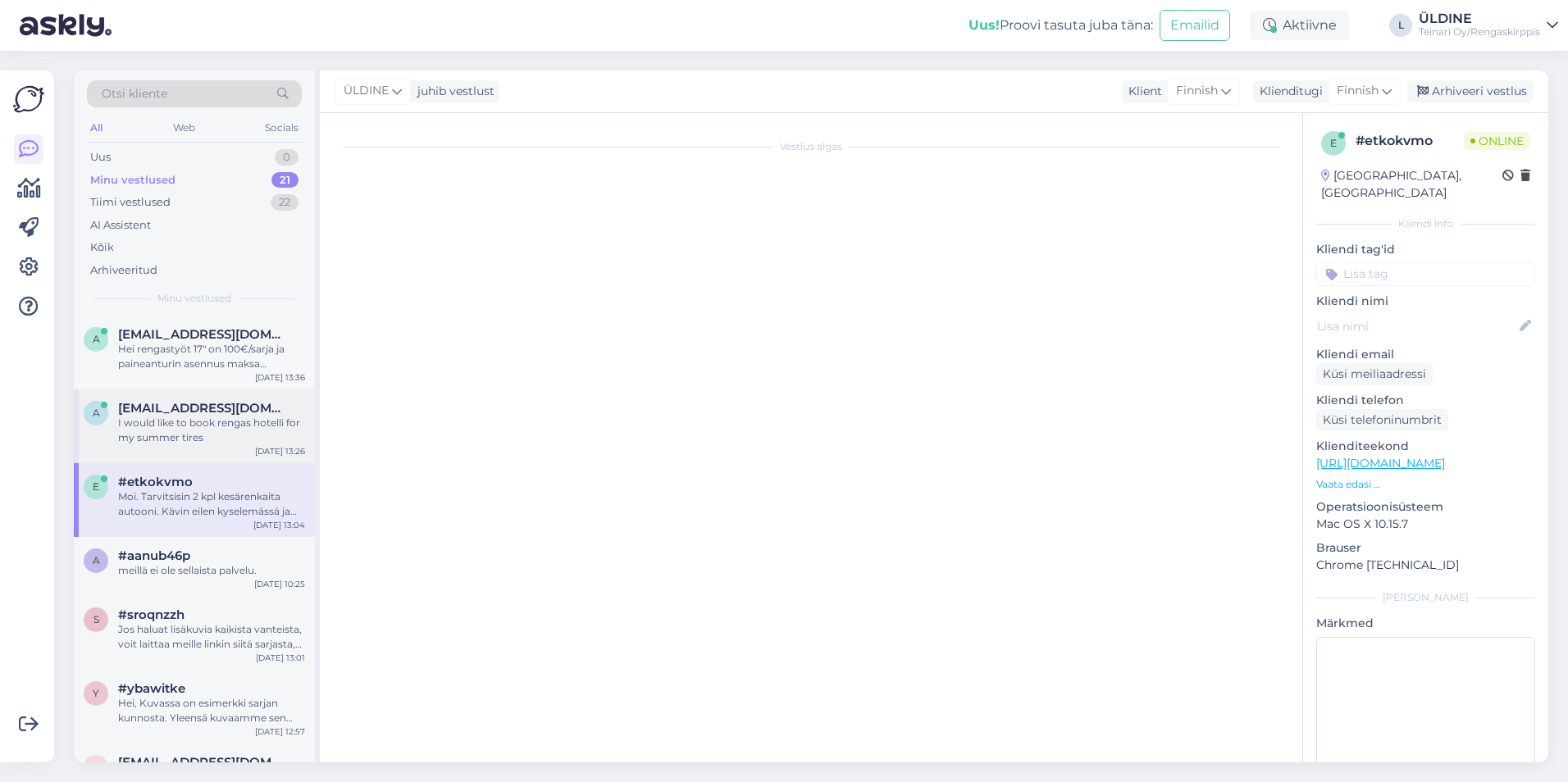
scroll to position [0, 0]
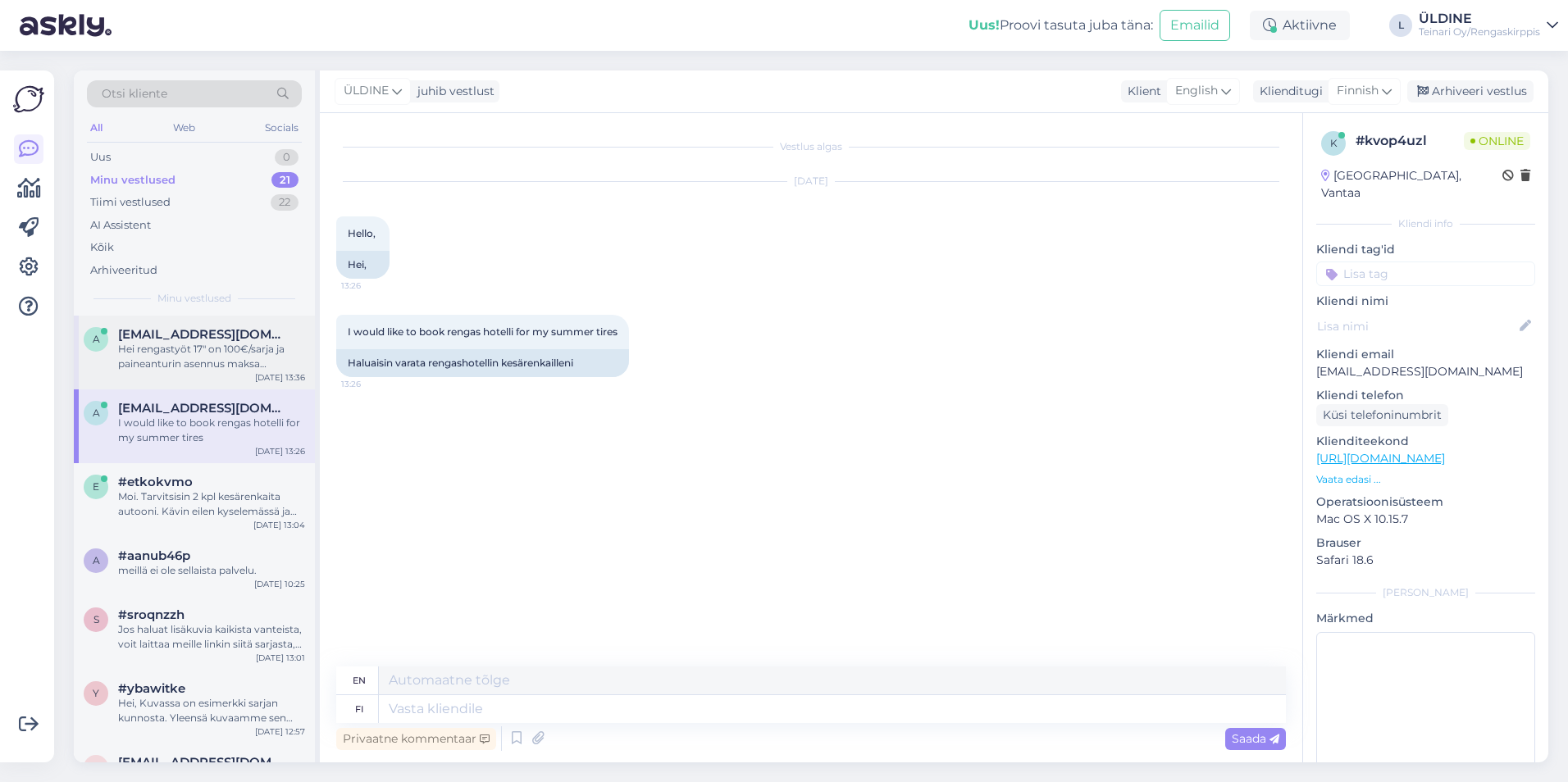
click at [171, 355] on div "Hei rengastyöt 17" on 100€/sarja ja paineanturin asennus maksa 32€/sarja" at bounding box center [212, 356] width 187 height 29
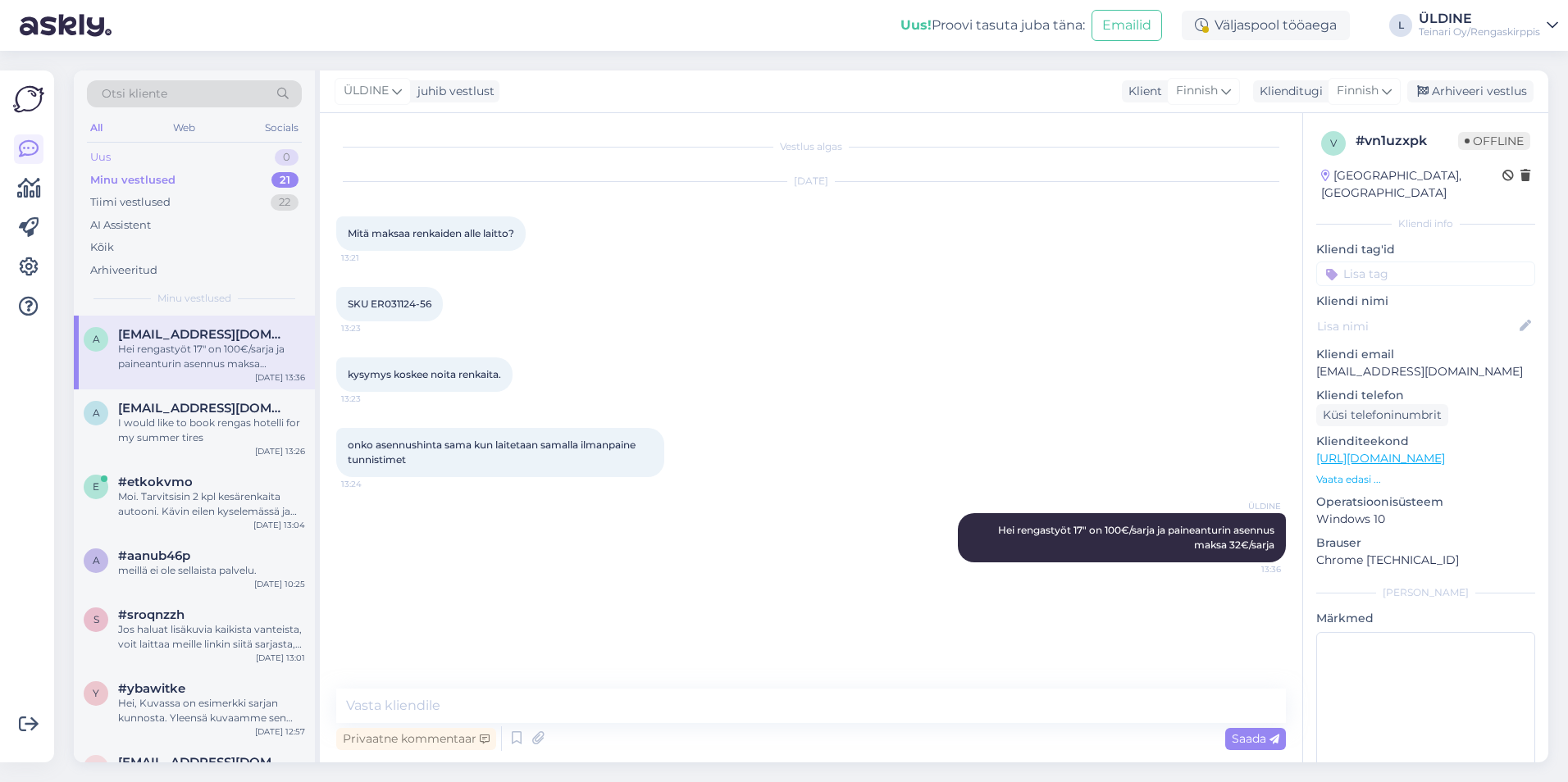
click at [120, 158] on div "Uus 0" at bounding box center [194, 157] width 215 height 23
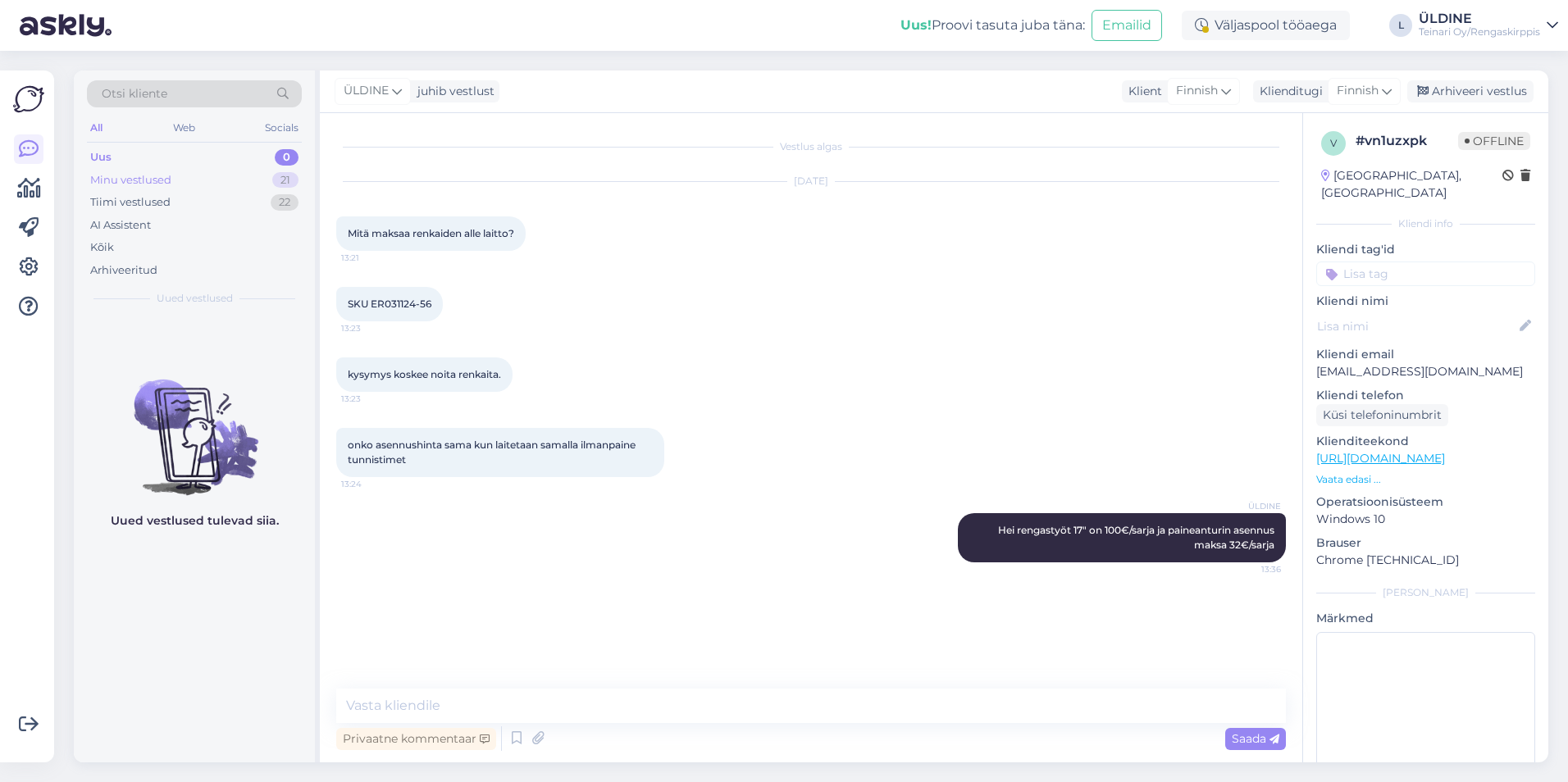
click at [143, 180] on div "Minu vestlused" at bounding box center [130, 180] width 81 height 16
